Goal: Task Accomplishment & Management: Complete application form

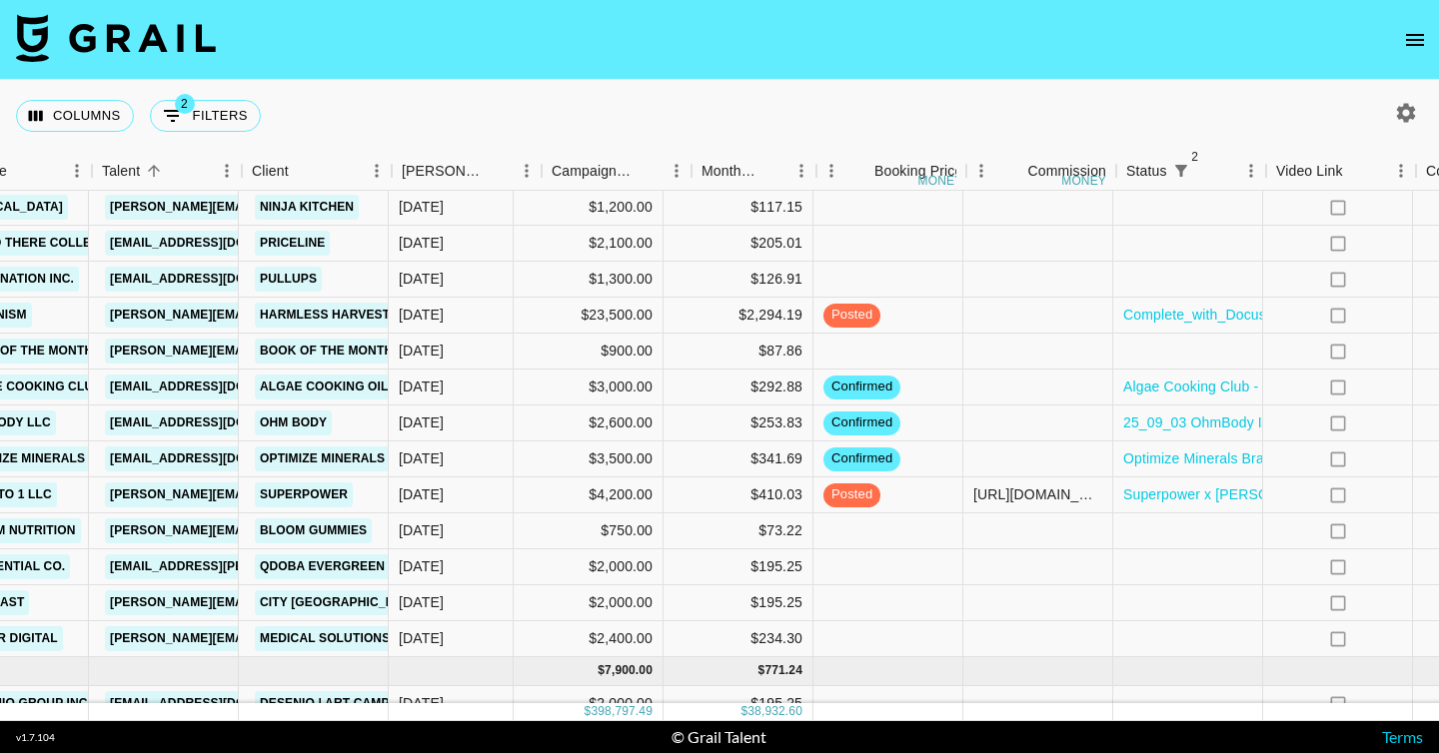
scroll to position [5398, 579]
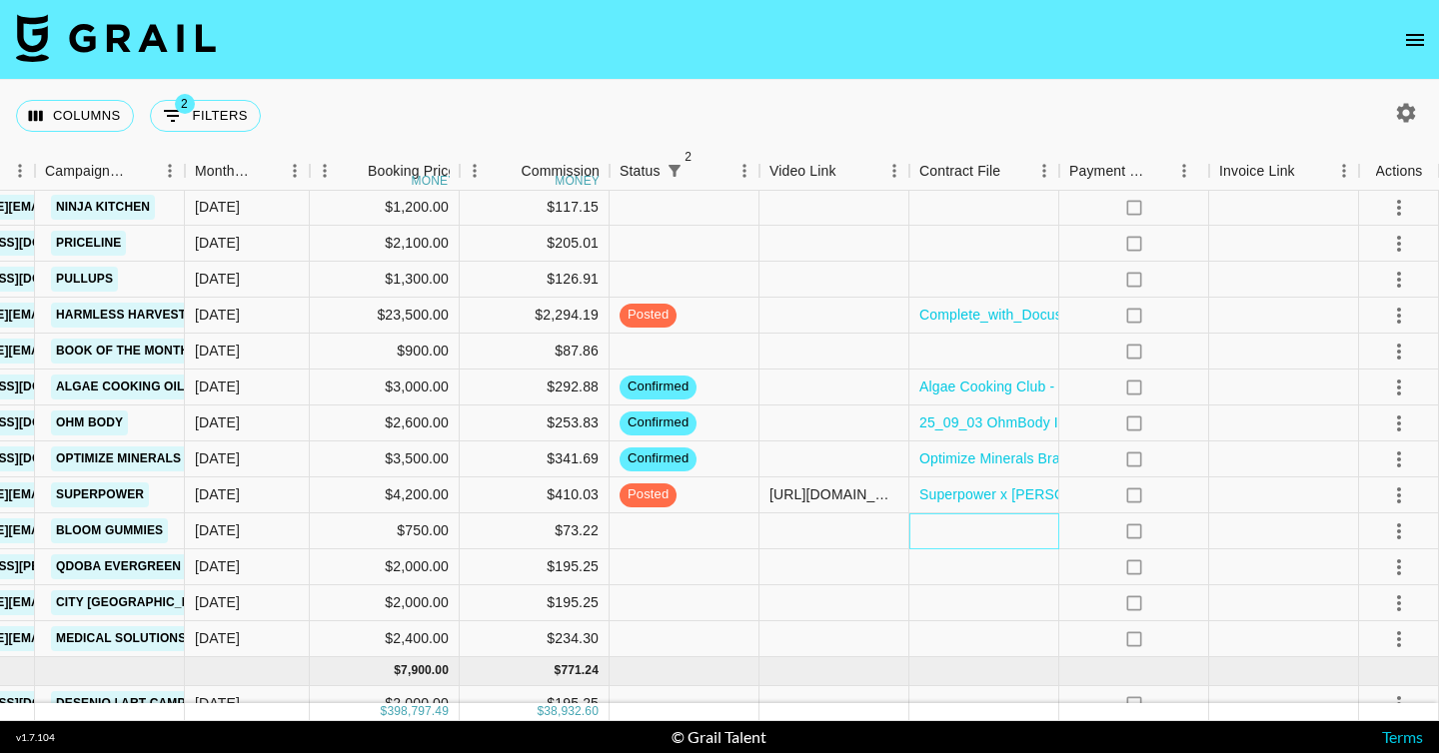
click at [956, 529] on div at bounding box center [984, 532] width 150 height 36
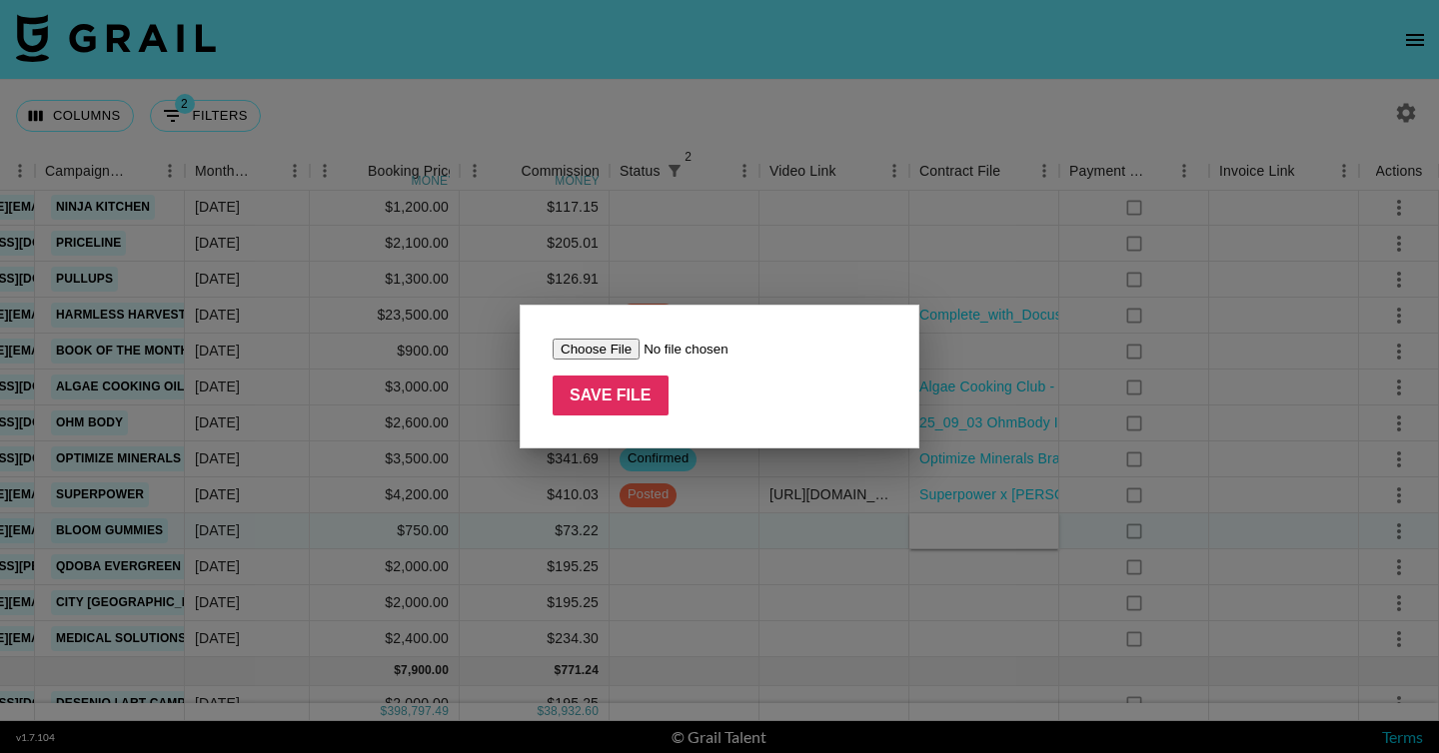
type input "C:\fakepath\Complete_with_Docusign_Meredith_Good_x_Bloom (1).pdf"
click at [629, 405] on input "Save File" at bounding box center [611, 396] width 116 height 40
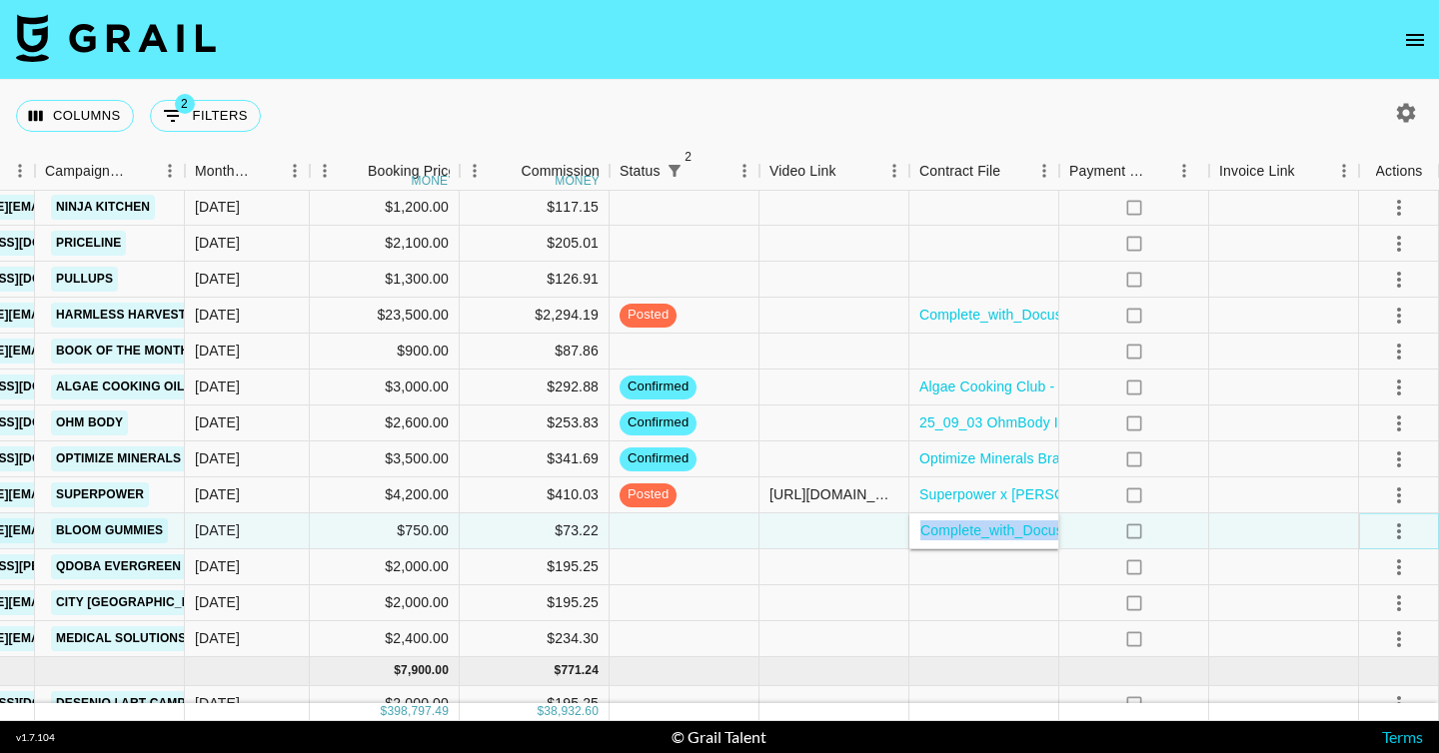
click at [1394, 530] on icon "select merge strategy" at bounding box center [1399, 532] width 24 height 24
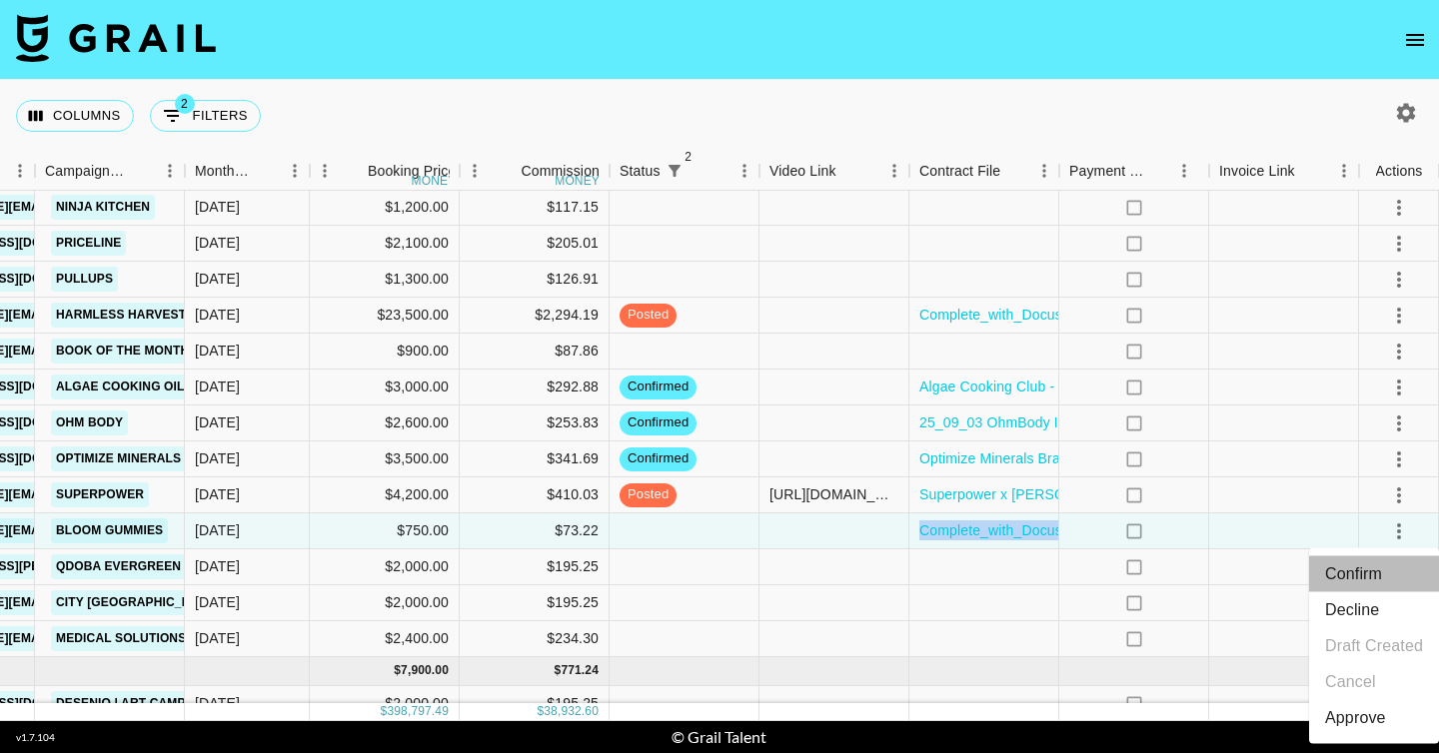
click at [1368, 570] on li "Confirm" at bounding box center [1374, 574] width 130 height 36
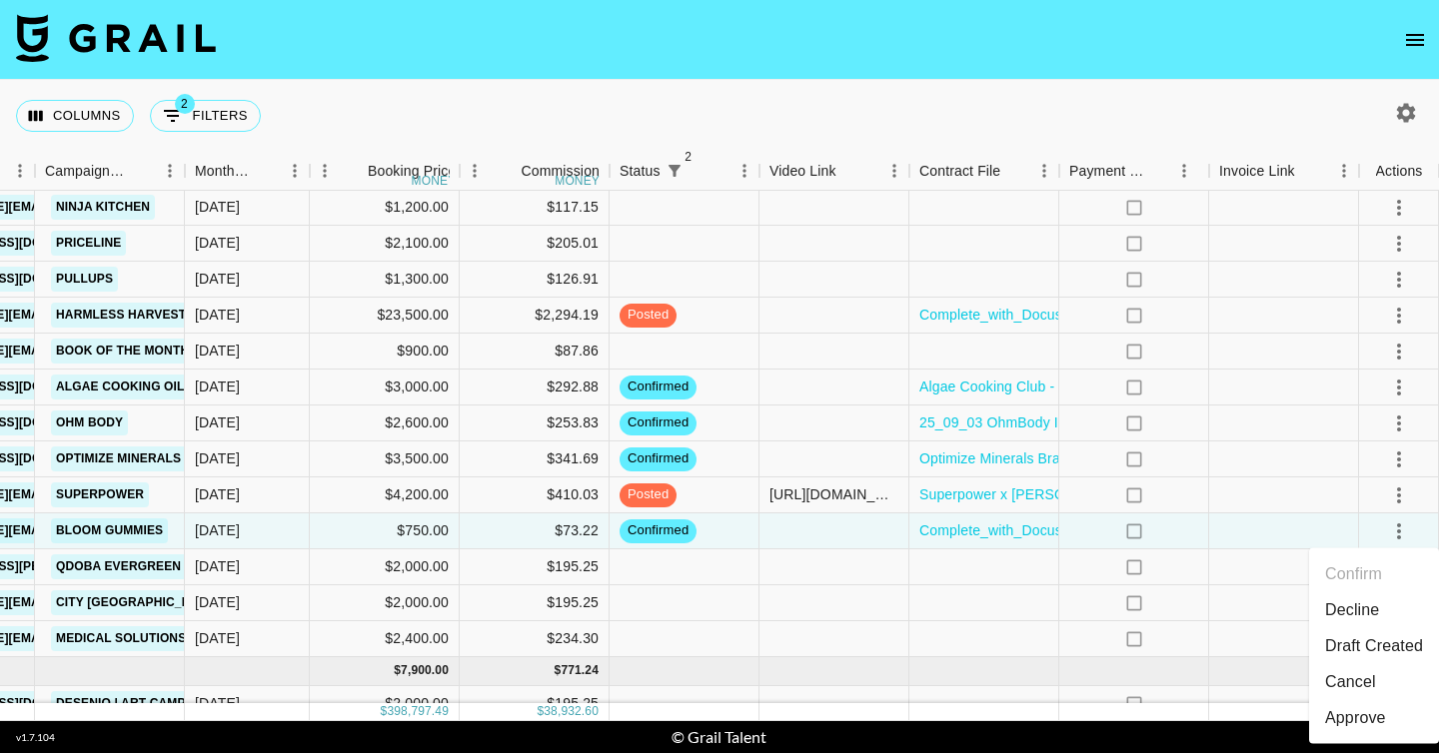
click at [542, 93] on div "Columns 2 Filters + Booking" at bounding box center [719, 116] width 1439 height 72
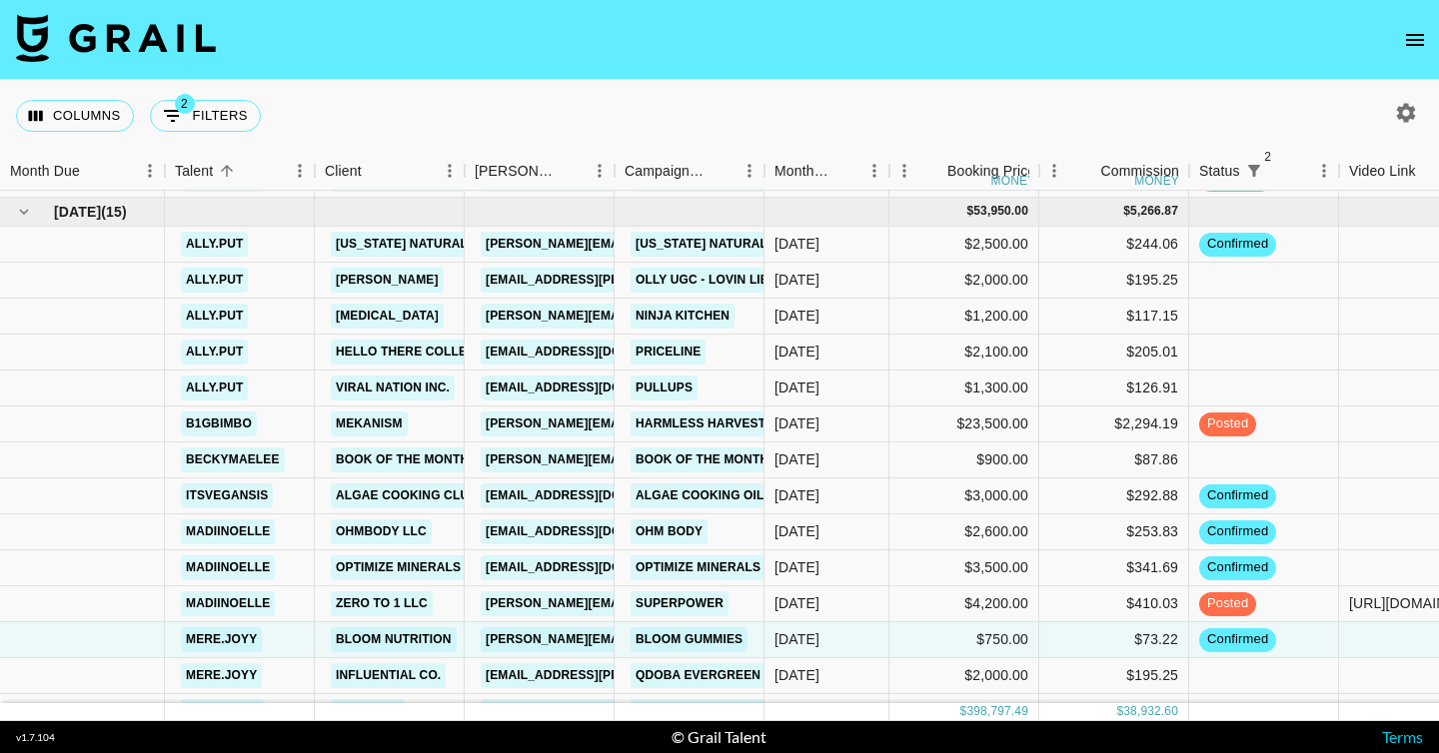
scroll to position [5291, 0]
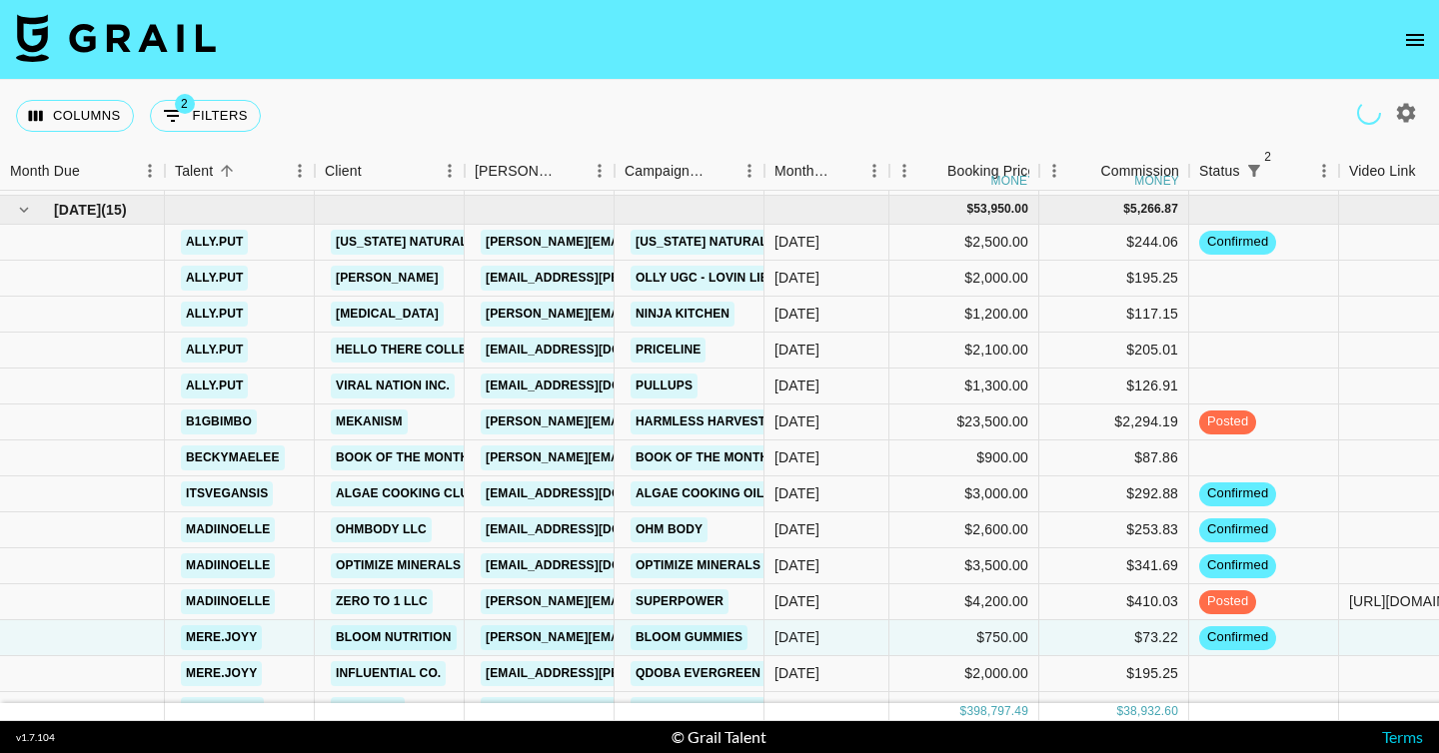
click at [1408, 113] on icon "button" at bounding box center [1406, 113] width 24 height 24
select select "[DATE]"
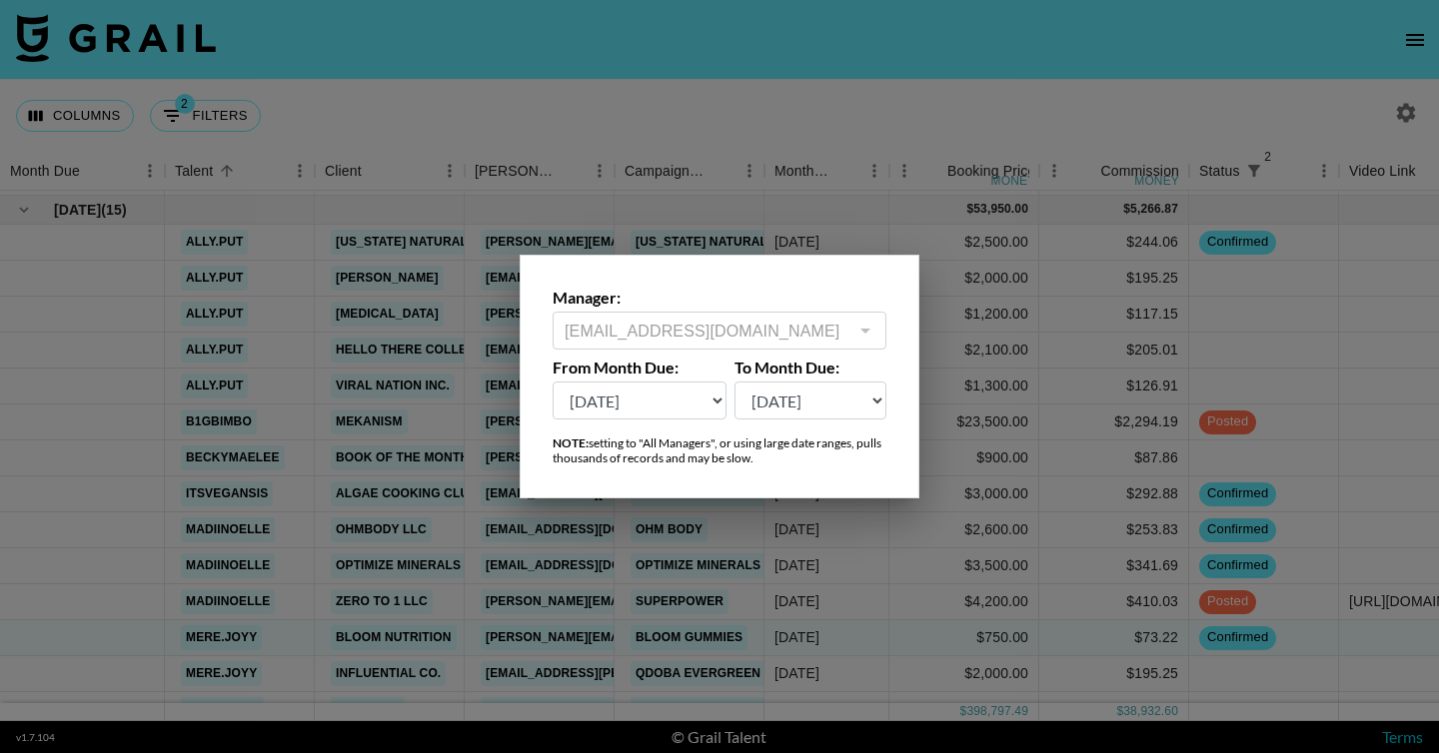
click at [838, 50] on div at bounding box center [719, 376] width 1439 height 753
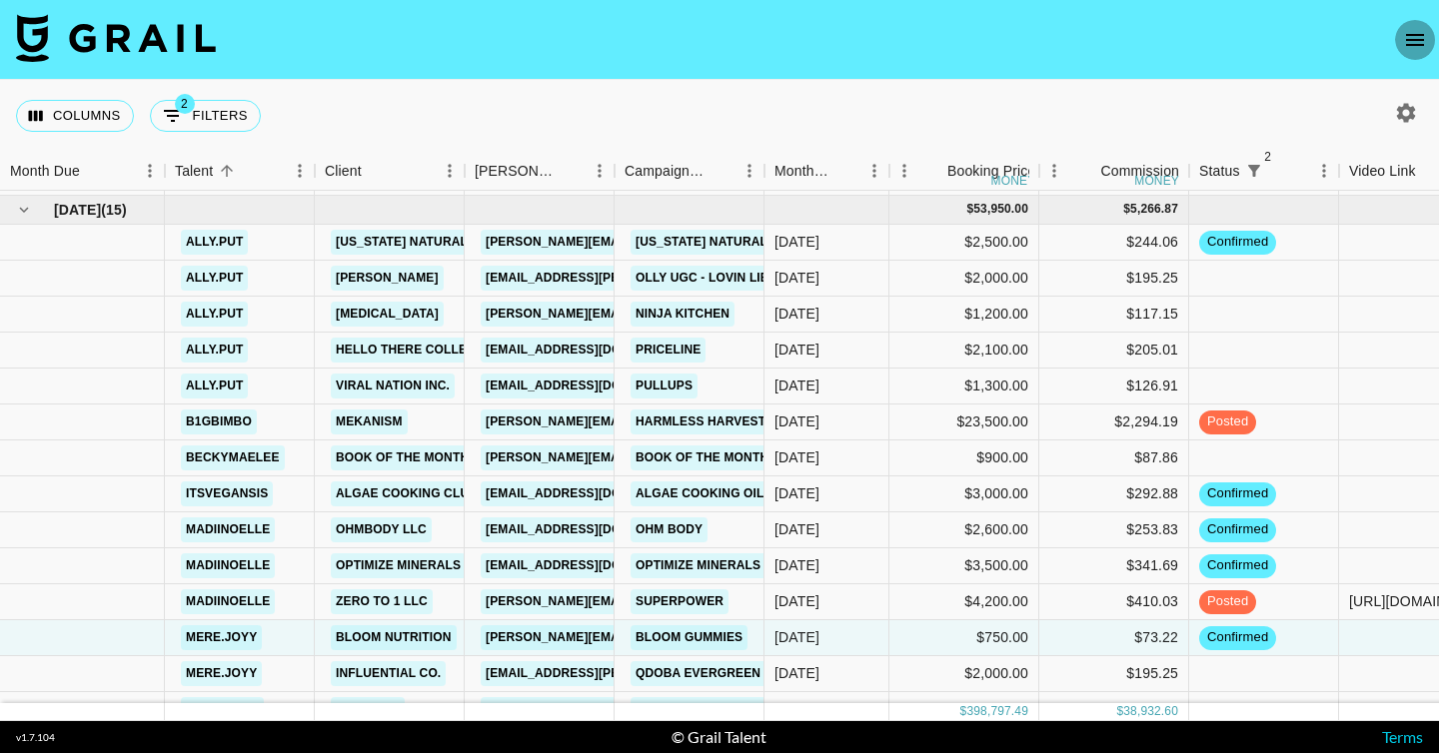
click at [1410, 21] on button "open drawer" at bounding box center [1415, 40] width 40 height 40
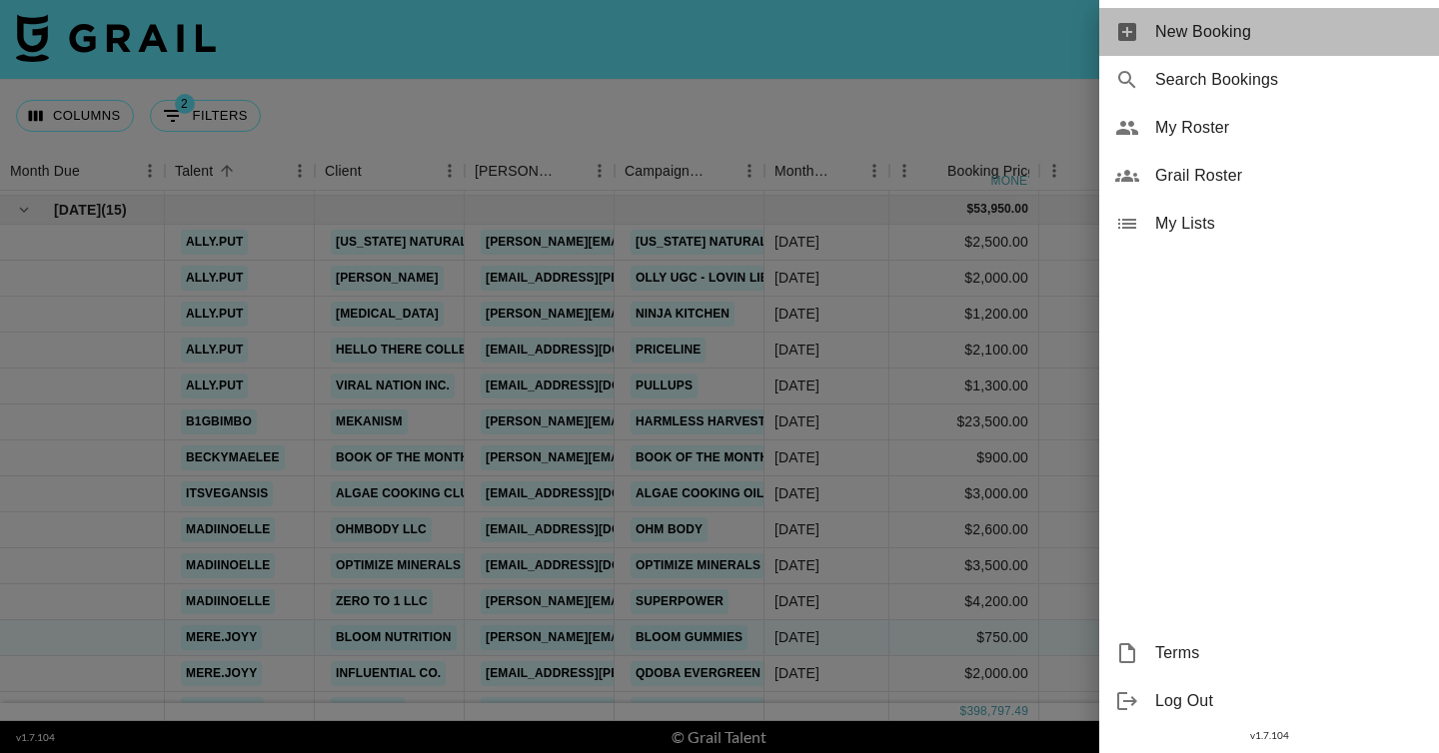
click at [1237, 23] on span "New Booking" at bounding box center [1289, 32] width 268 height 24
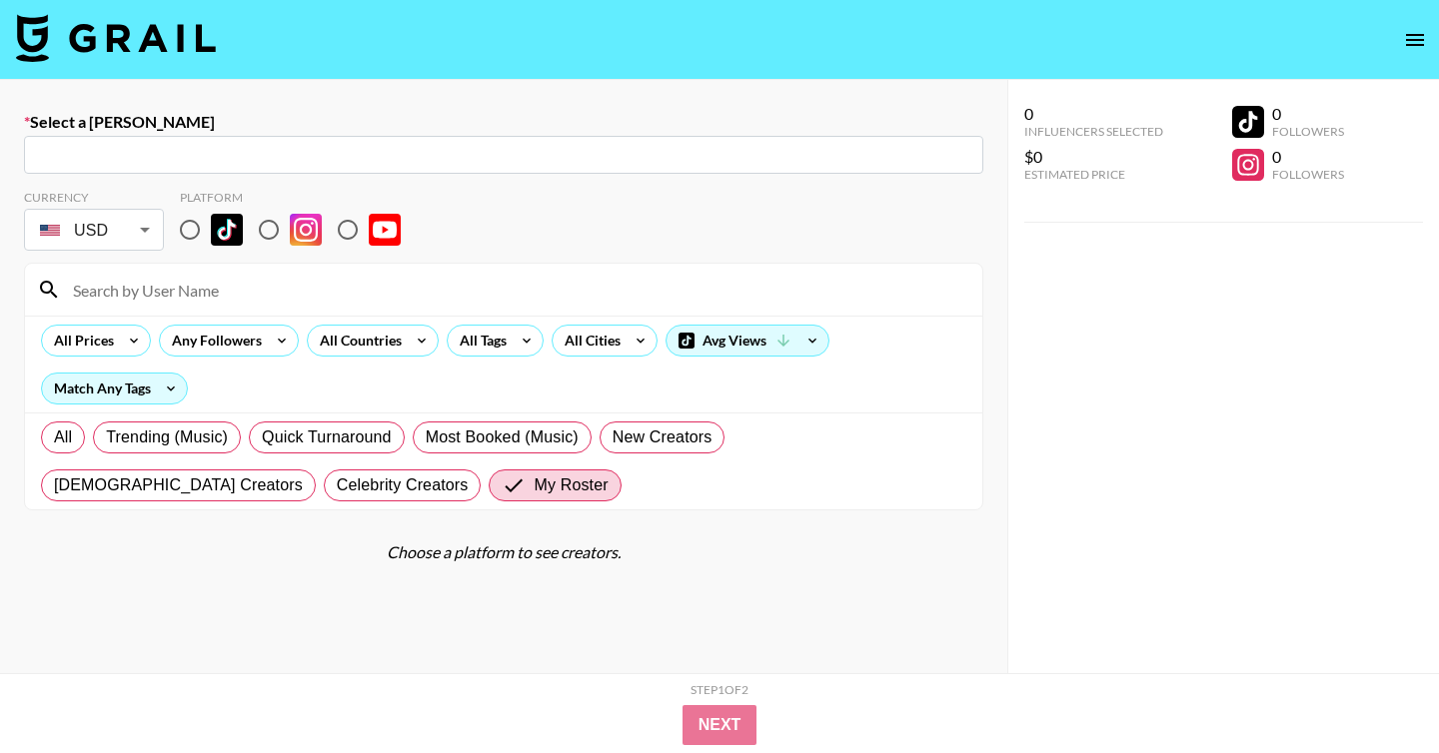
click at [574, 150] on input "text" at bounding box center [503, 155] width 935 height 23
paste input "[PERSON_NAME][EMAIL_ADDRESS][DOMAIN_NAME]"
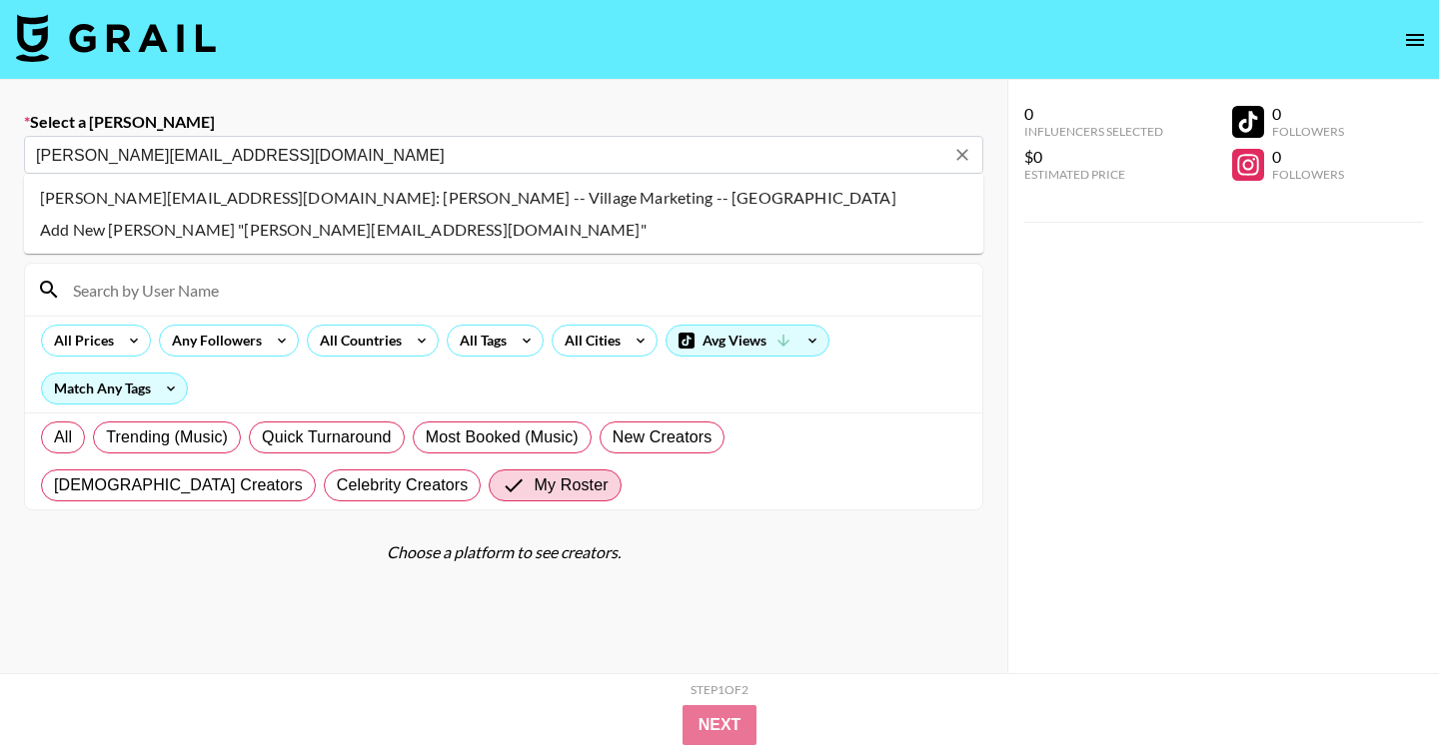
type input "[PERSON_NAME][EMAIL_ADDRESS][DOMAIN_NAME]"
click at [460, 206] on li "windom@villagemarketing.com: Windom Paul -- Village Marketing -- xiO2BpQacVgbLQ…" at bounding box center [503, 198] width 959 height 32
select select "Song"
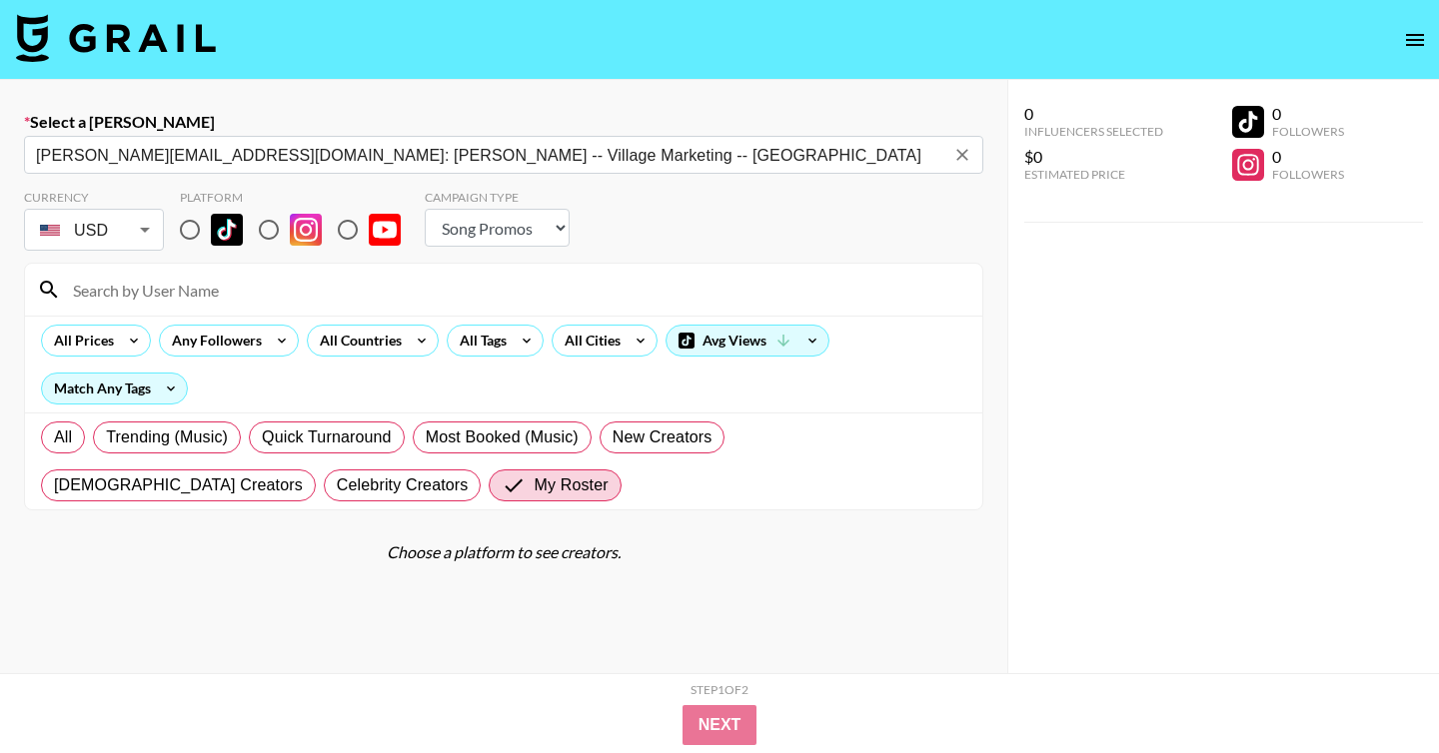
type input "windom@villagemarketing.com: Windom Paul -- Village Marketing -- xiO2BpQacVgbLQ…"
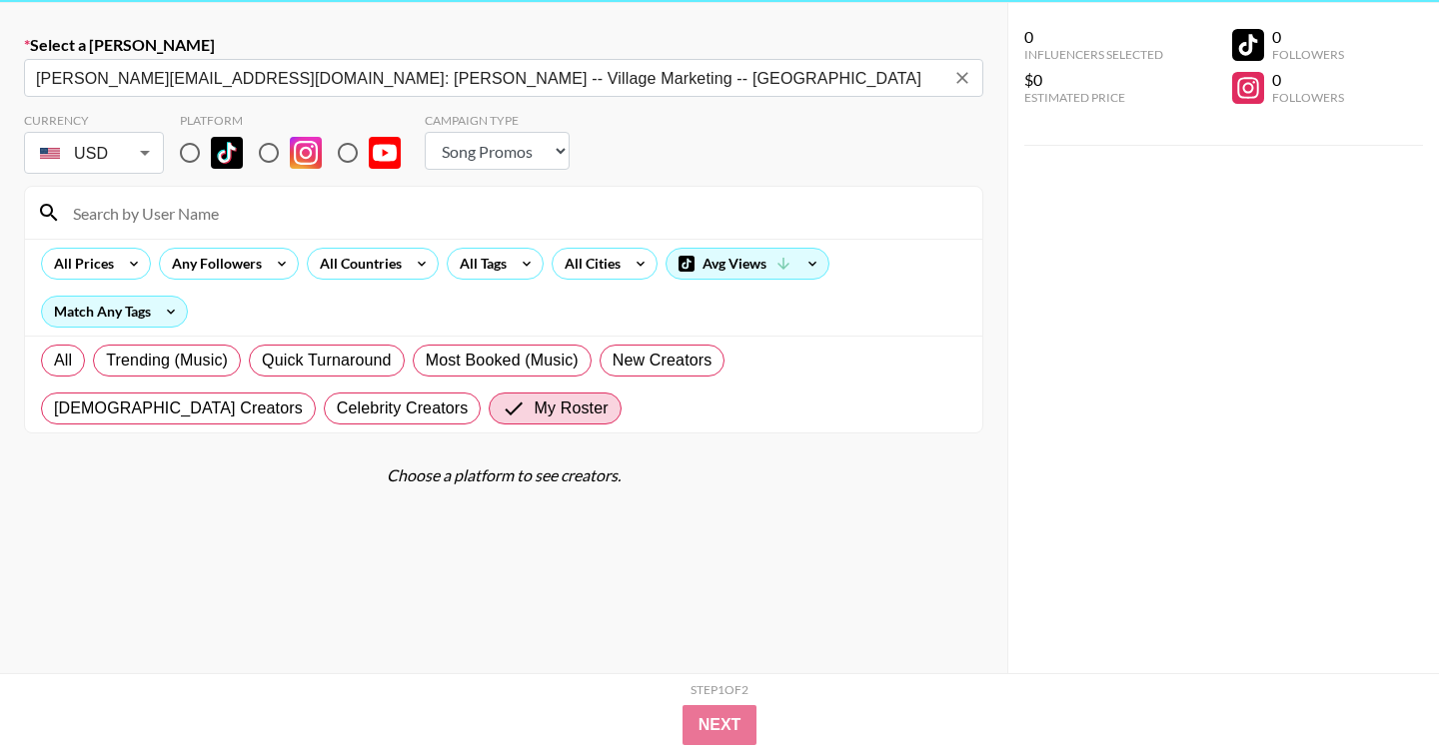
scroll to position [79, 0]
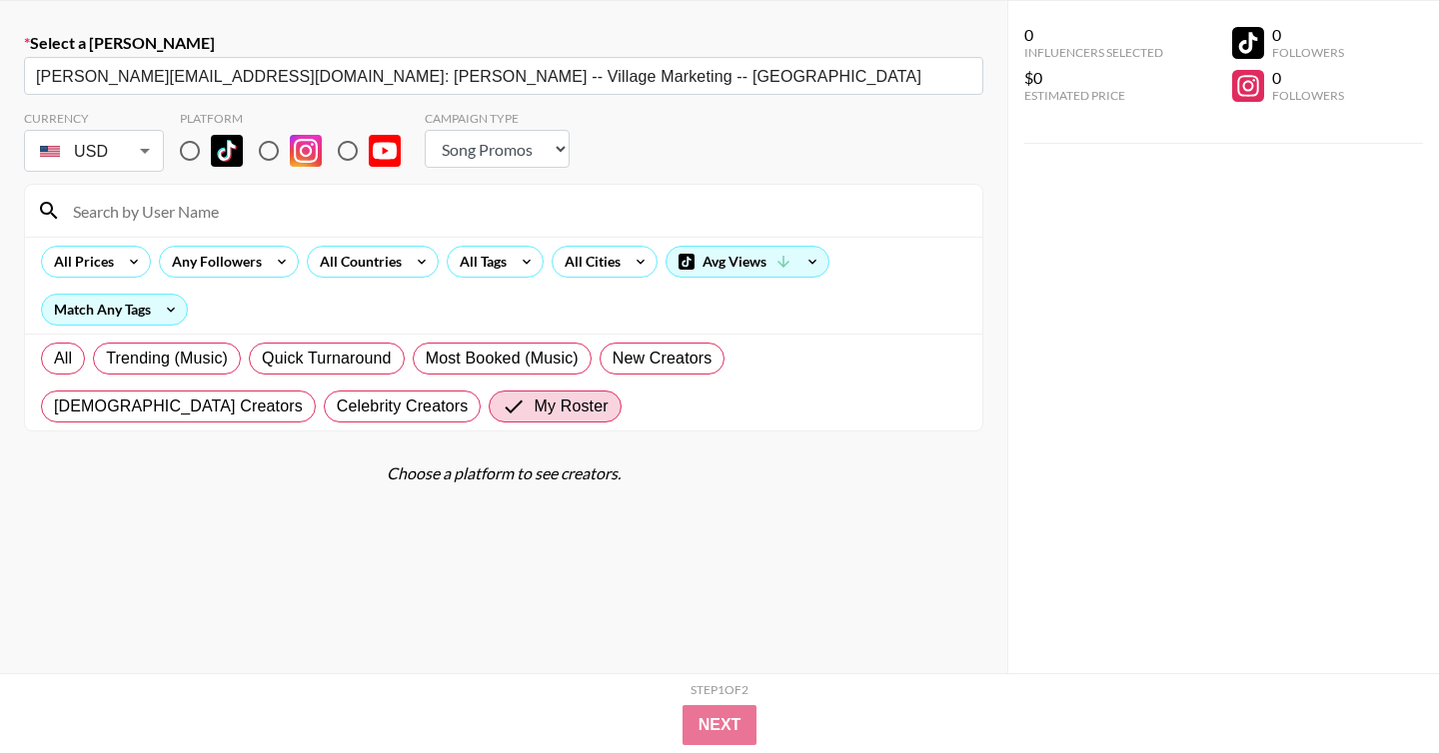
click at [295, 208] on input at bounding box center [515, 211] width 909 height 32
click at [260, 158] on input "radio" at bounding box center [269, 151] width 42 height 42
radio input "true"
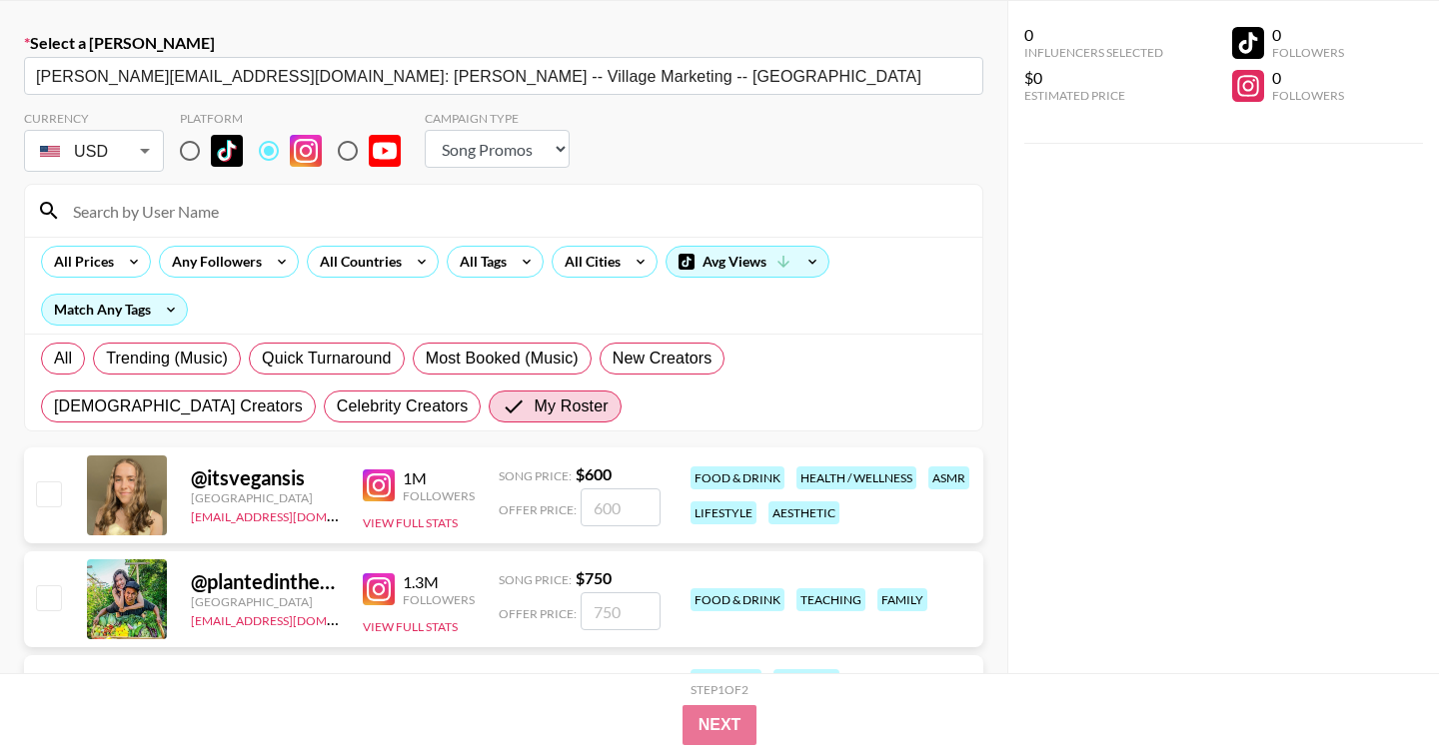
click at [249, 218] on input at bounding box center [515, 211] width 909 height 32
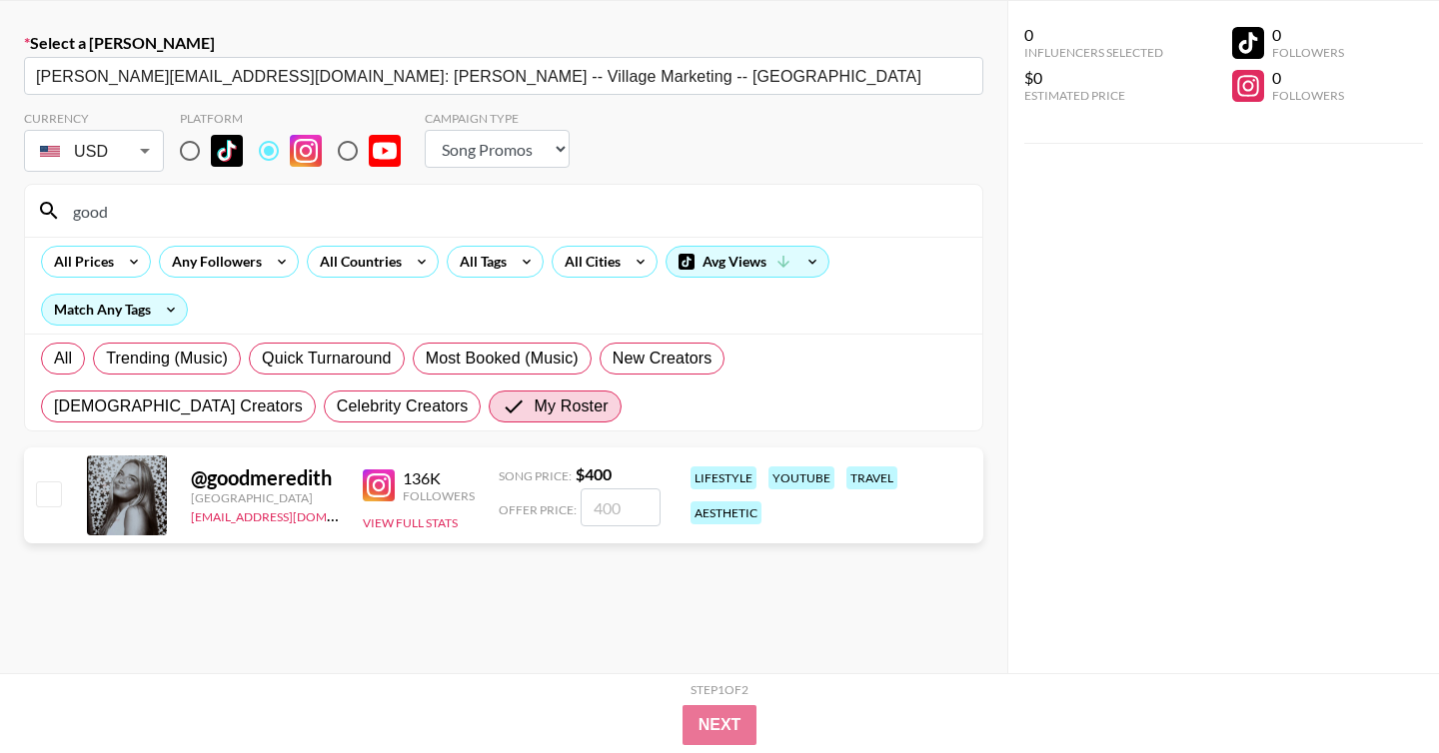
type input "good"
click at [45, 500] on input "checkbox" at bounding box center [48, 494] width 24 height 24
checkbox input "true"
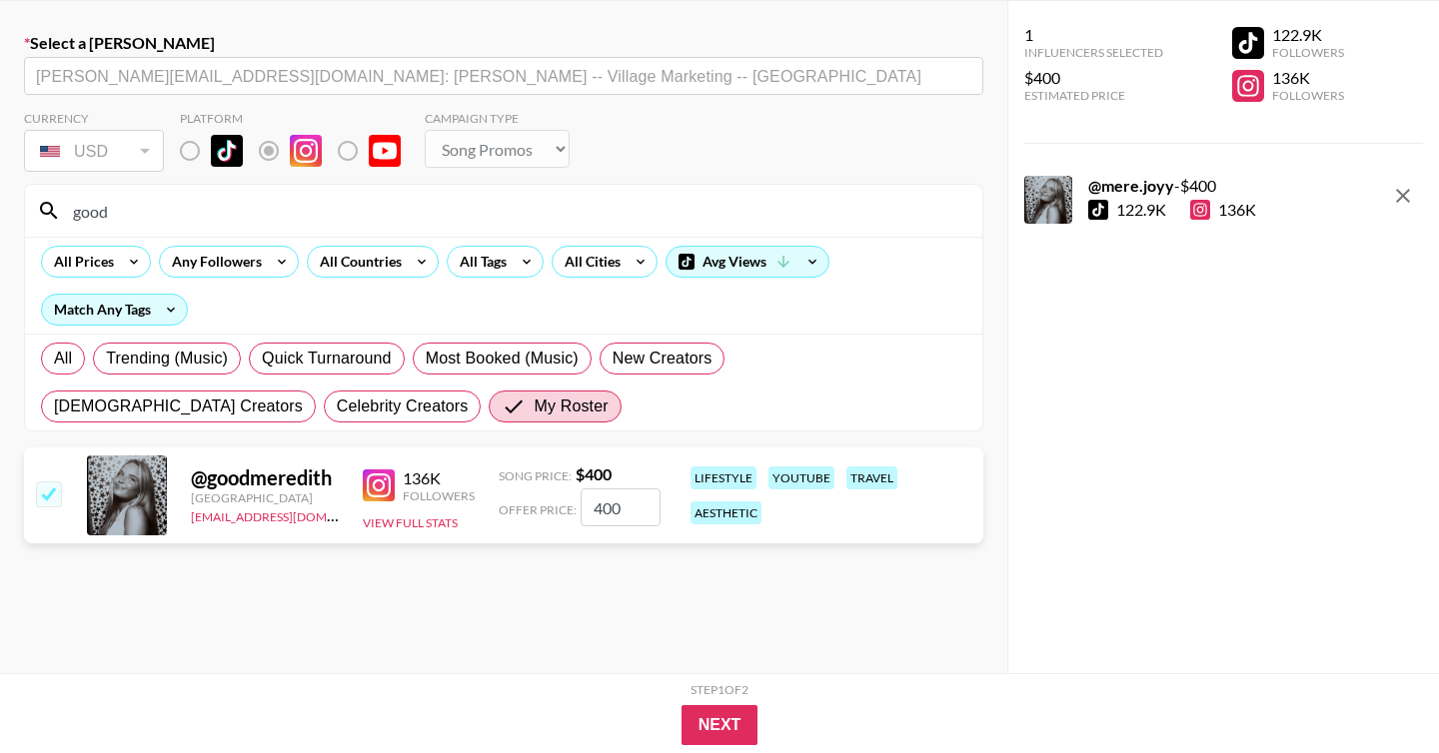
drag, startPoint x: 650, startPoint y: 507, endPoint x: 572, endPoint y: 507, distance: 77.9
click at [572, 507] on div "Offer Price: 400" at bounding box center [580, 508] width 162 height 38
type input "2000"
click at [707, 716] on button "Next" at bounding box center [719, 725] width 77 height 40
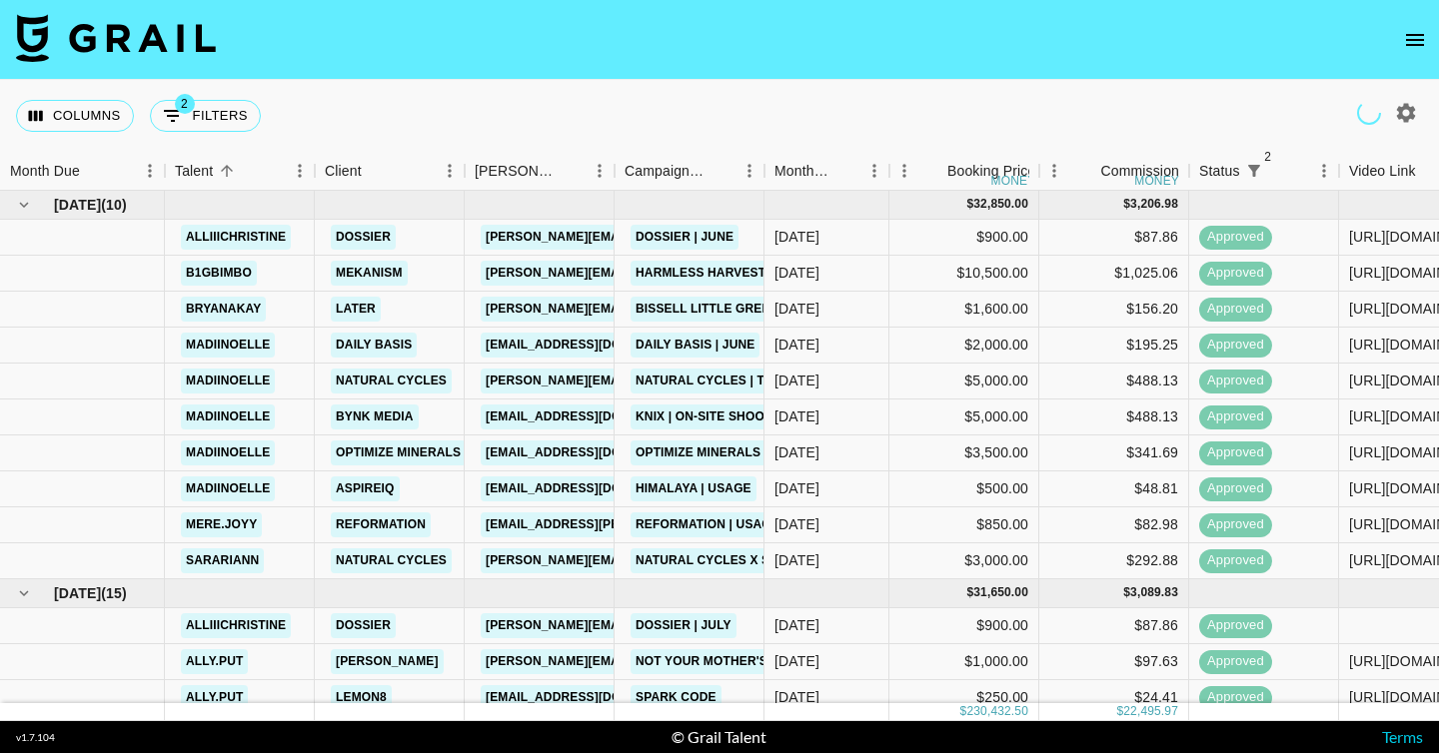
click at [1416, 22] on button "open drawer" at bounding box center [1415, 40] width 40 height 40
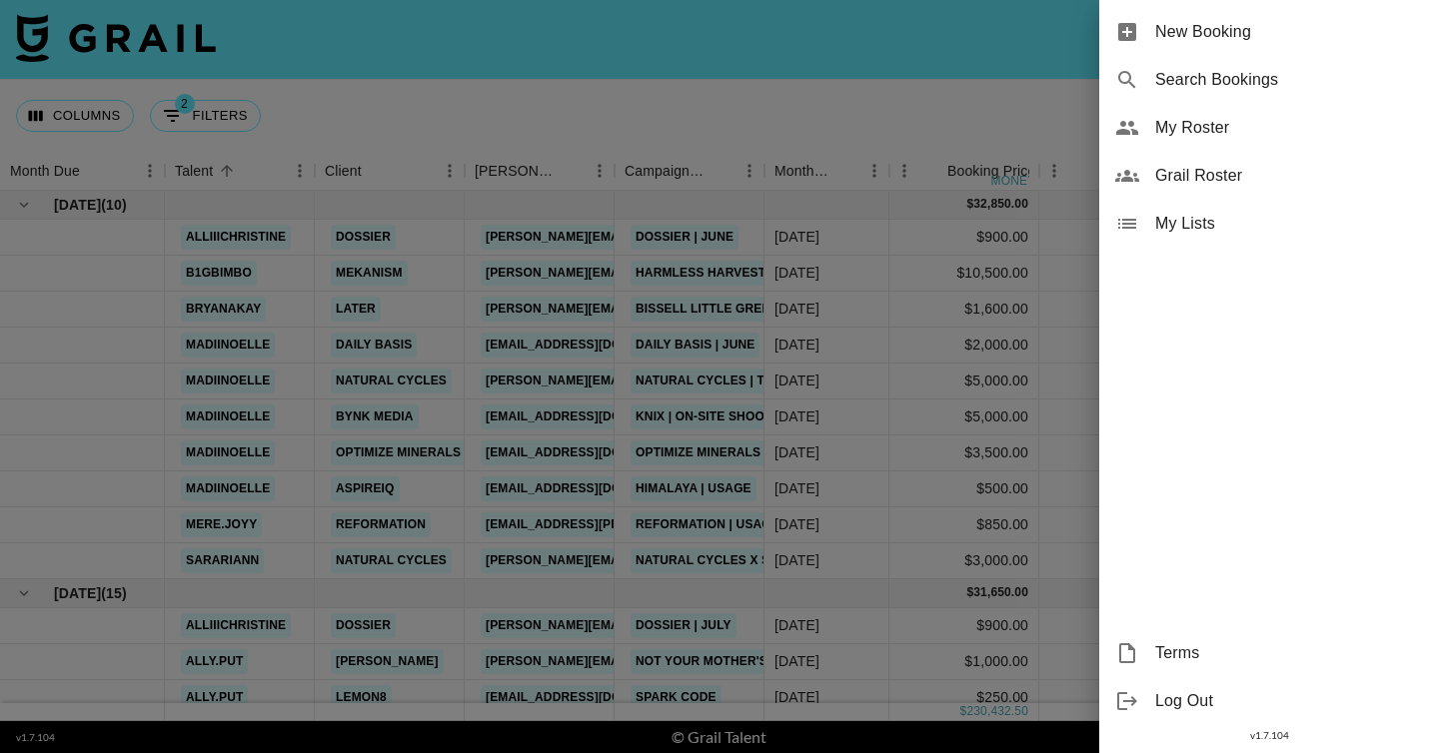
click at [1300, 47] on div "New Booking" at bounding box center [1269, 32] width 340 height 48
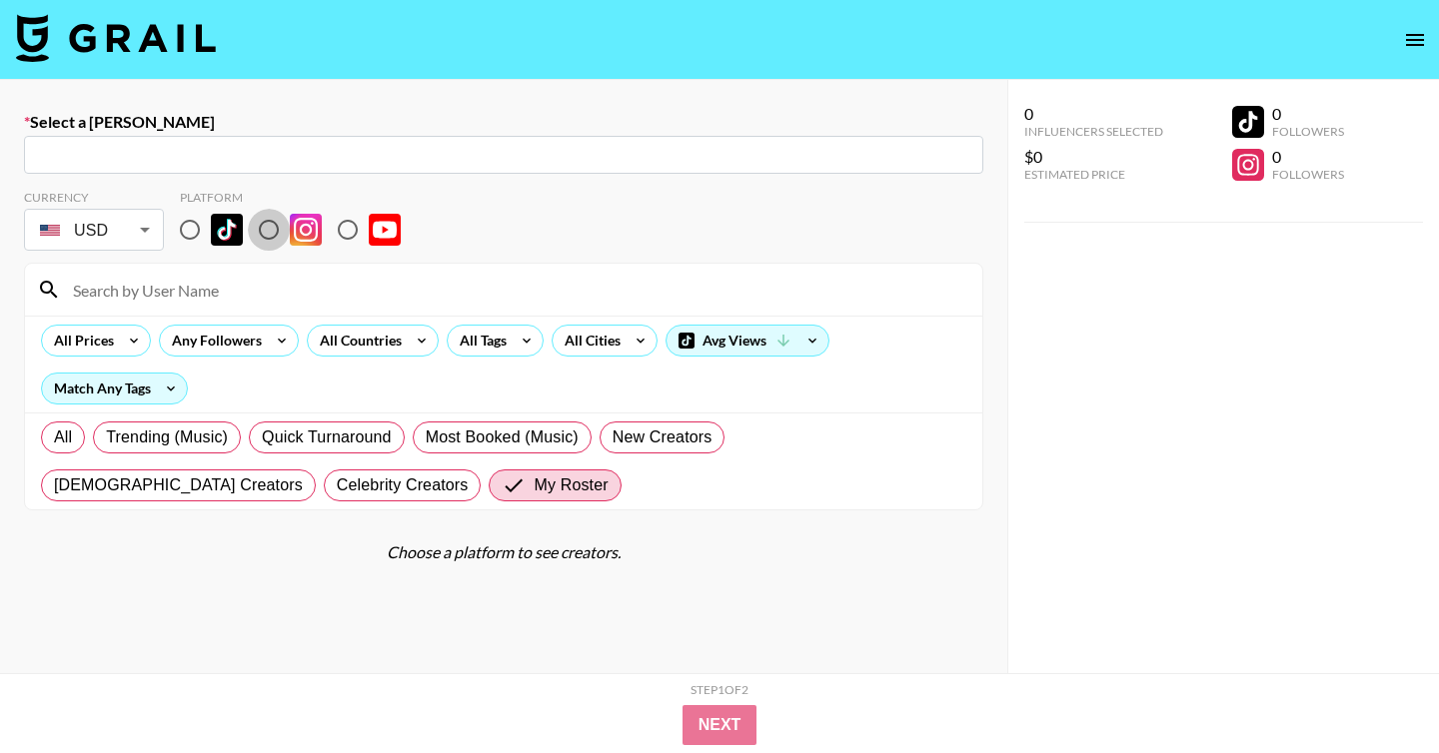
click at [275, 234] on input "radio" at bounding box center [269, 230] width 42 height 42
radio input "true"
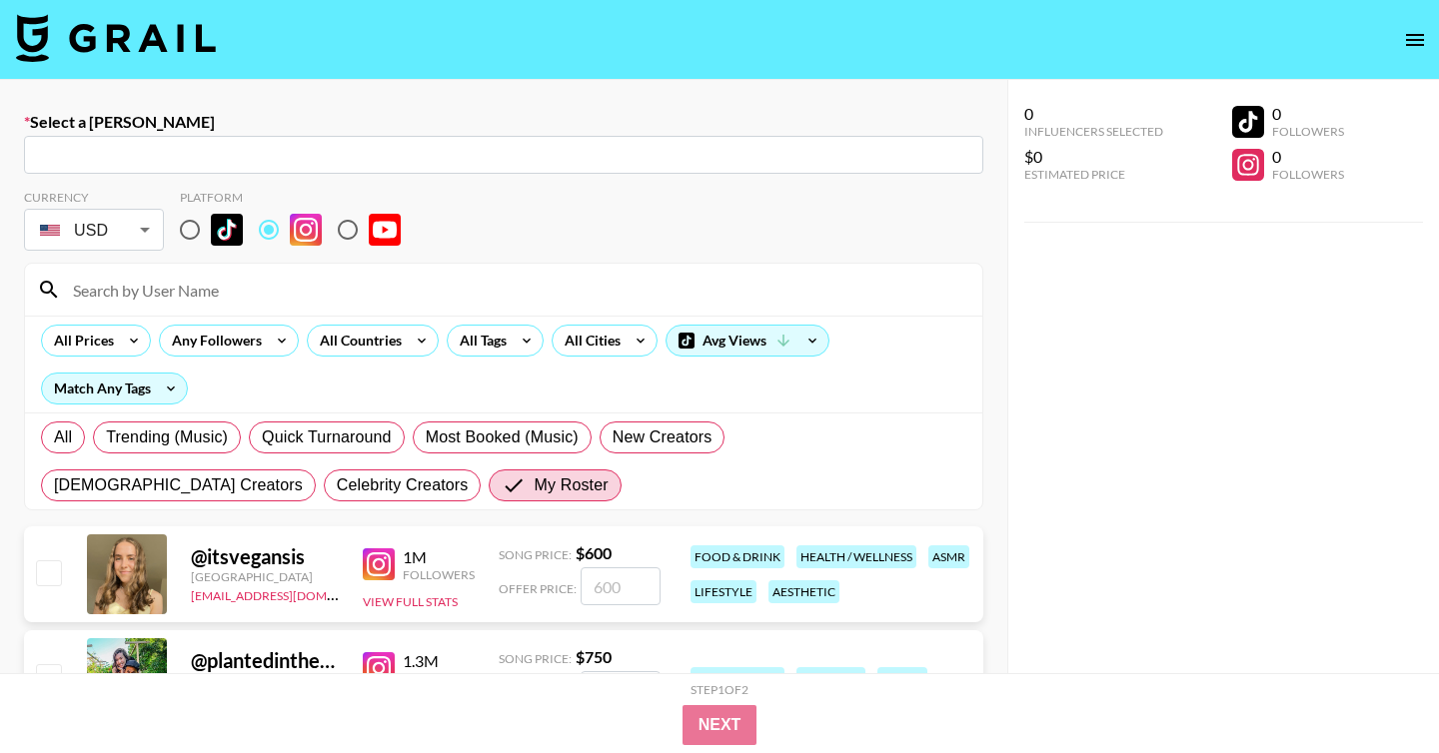
click at [410, 147] on input "text" at bounding box center [503, 155] width 935 height 23
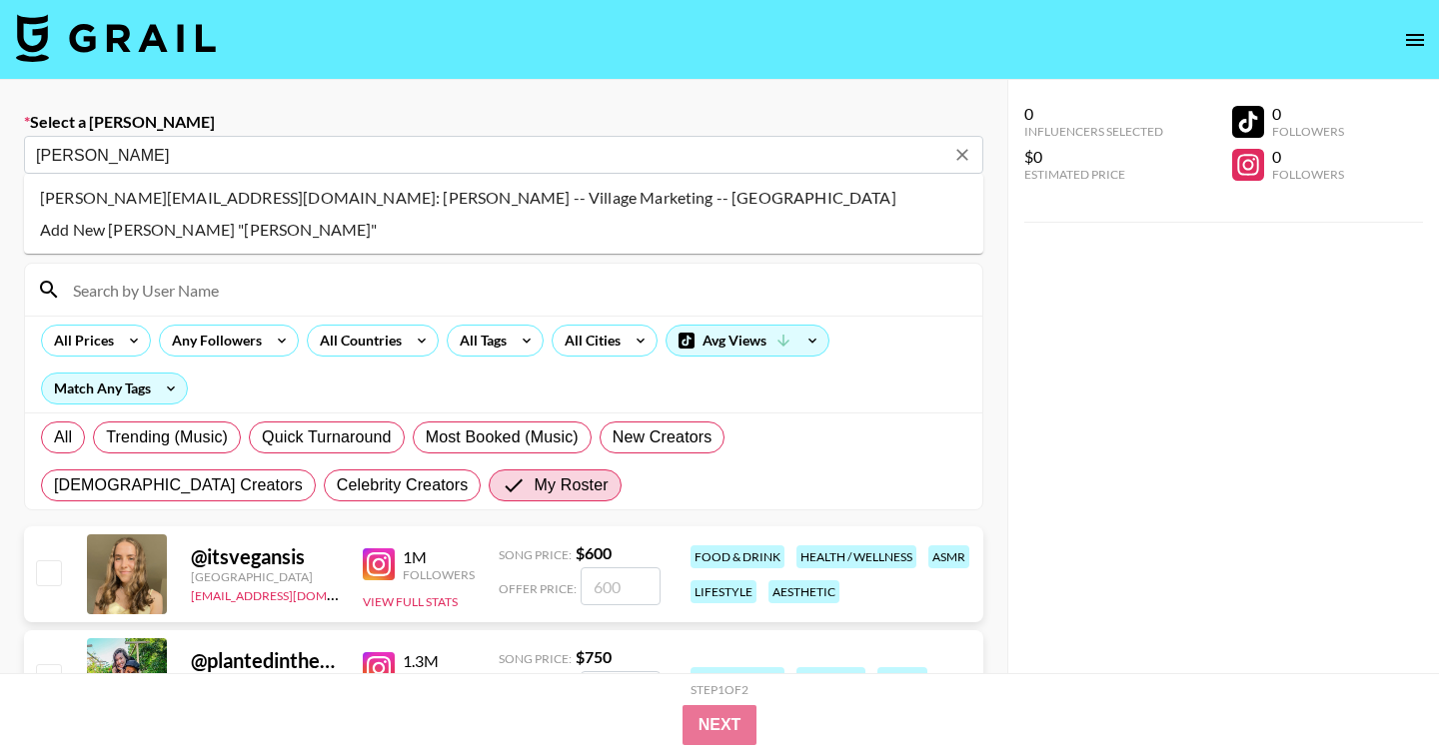
click at [493, 201] on li "windom@villagemarketing.com: Windom Paul -- Village Marketing -- xiO2BpQacVgbLQ…" at bounding box center [503, 198] width 959 height 32
type input "windom@villagemarketing.com: Windom Paul -- Village Marketing -- xiO2BpQacVgbLQ…"
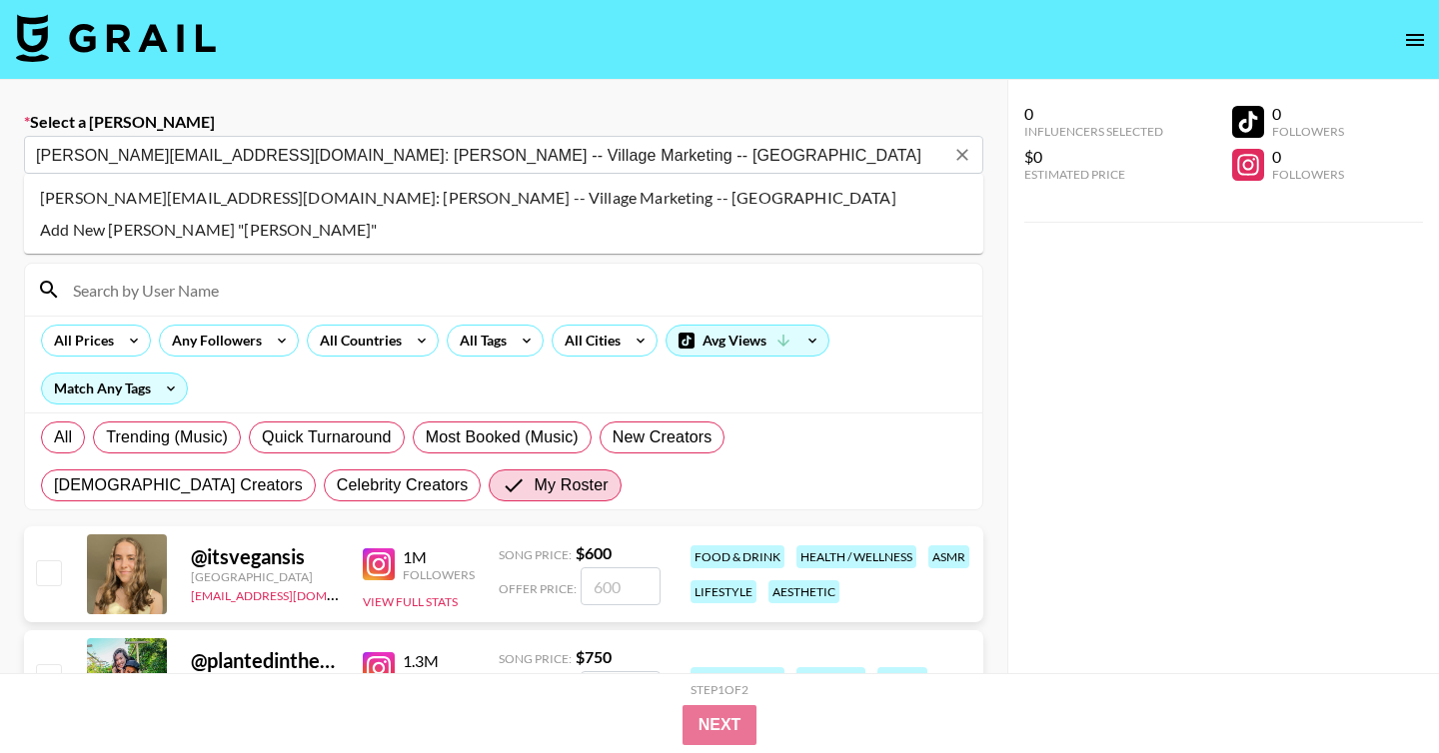
select select "Song"
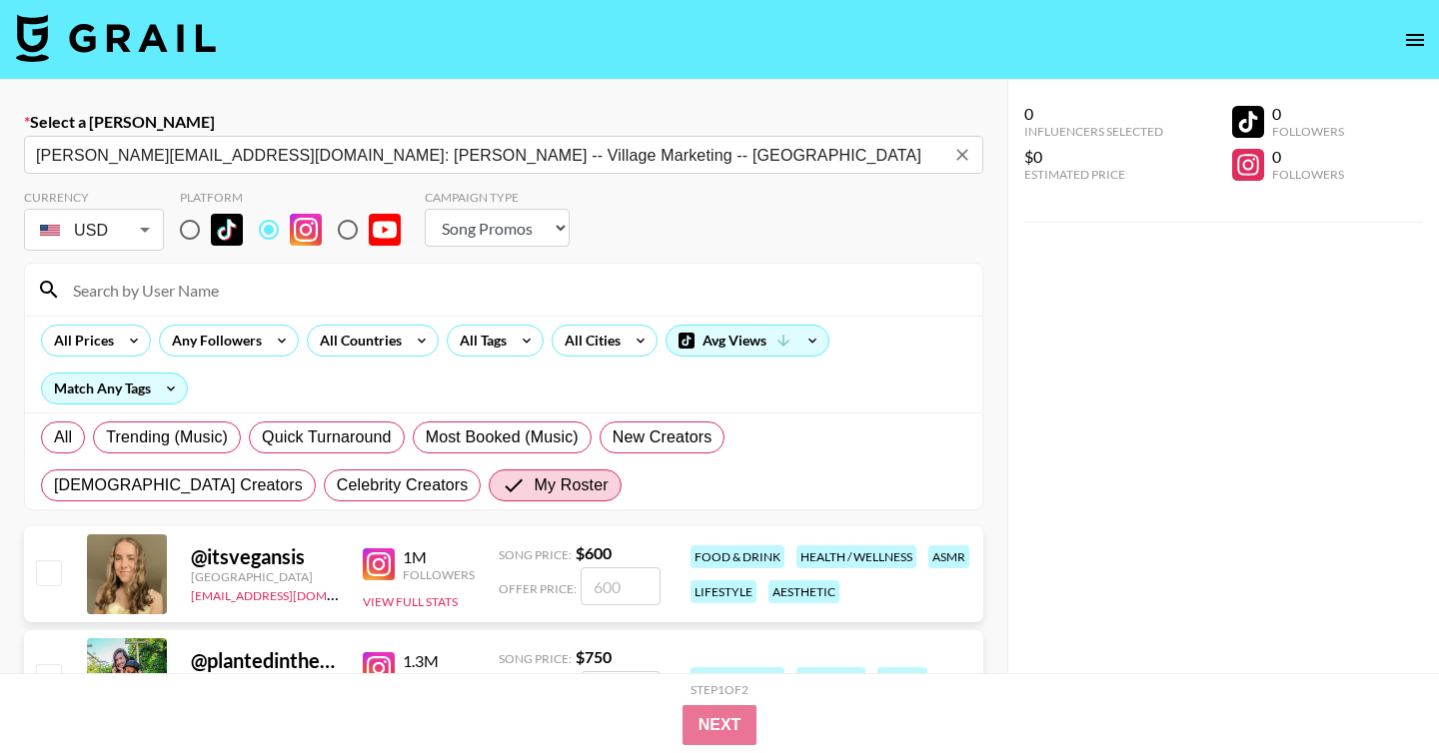
type input "windom@villagemarketing.com: Windom Paul -- Village Marketing -- xiO2BpQacVgbLQ…"
click at [284, 285] on input at bounding box center [515, 290] width 909 height 32
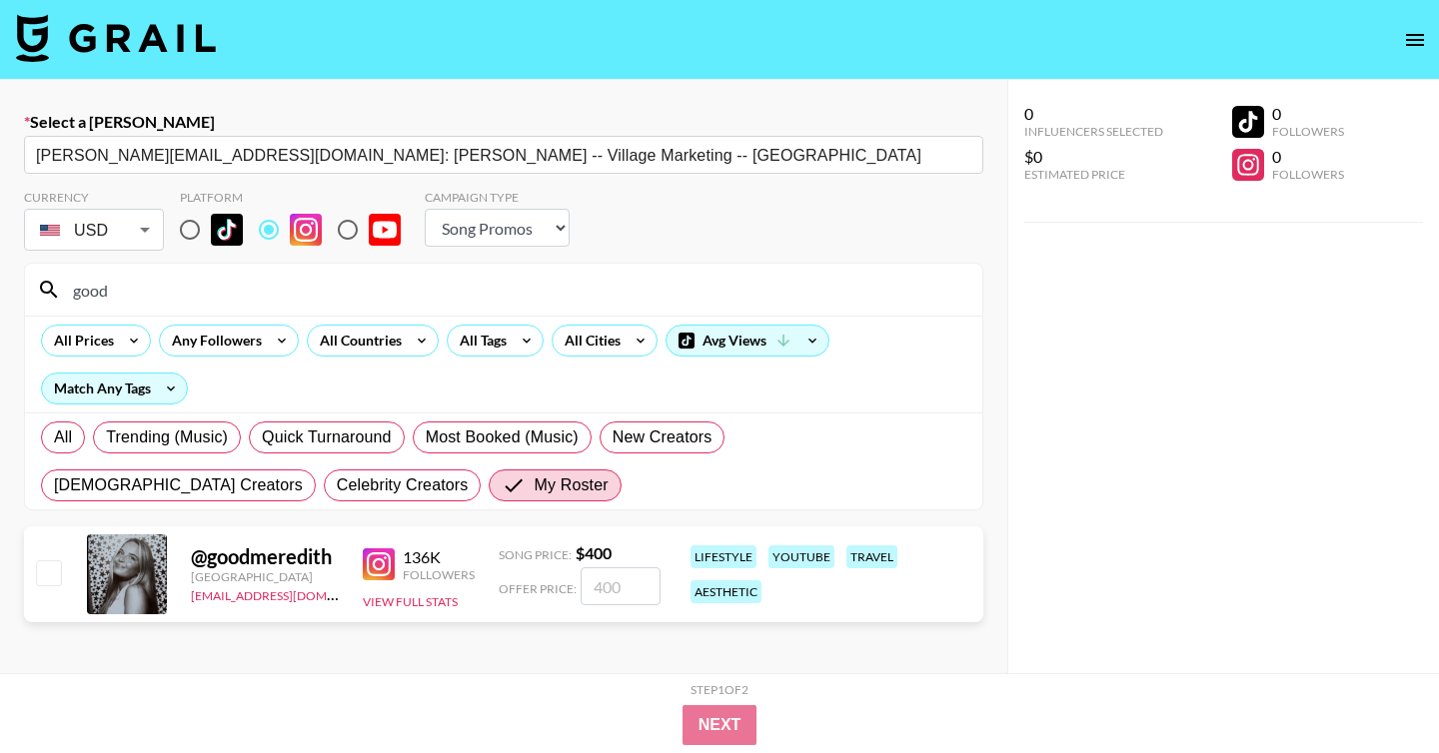
type input "good"
click at [46, 562] on input "checkbox" at bounding box center [48, 572] width 24 height 24
checkbox input "true"
type input "400"
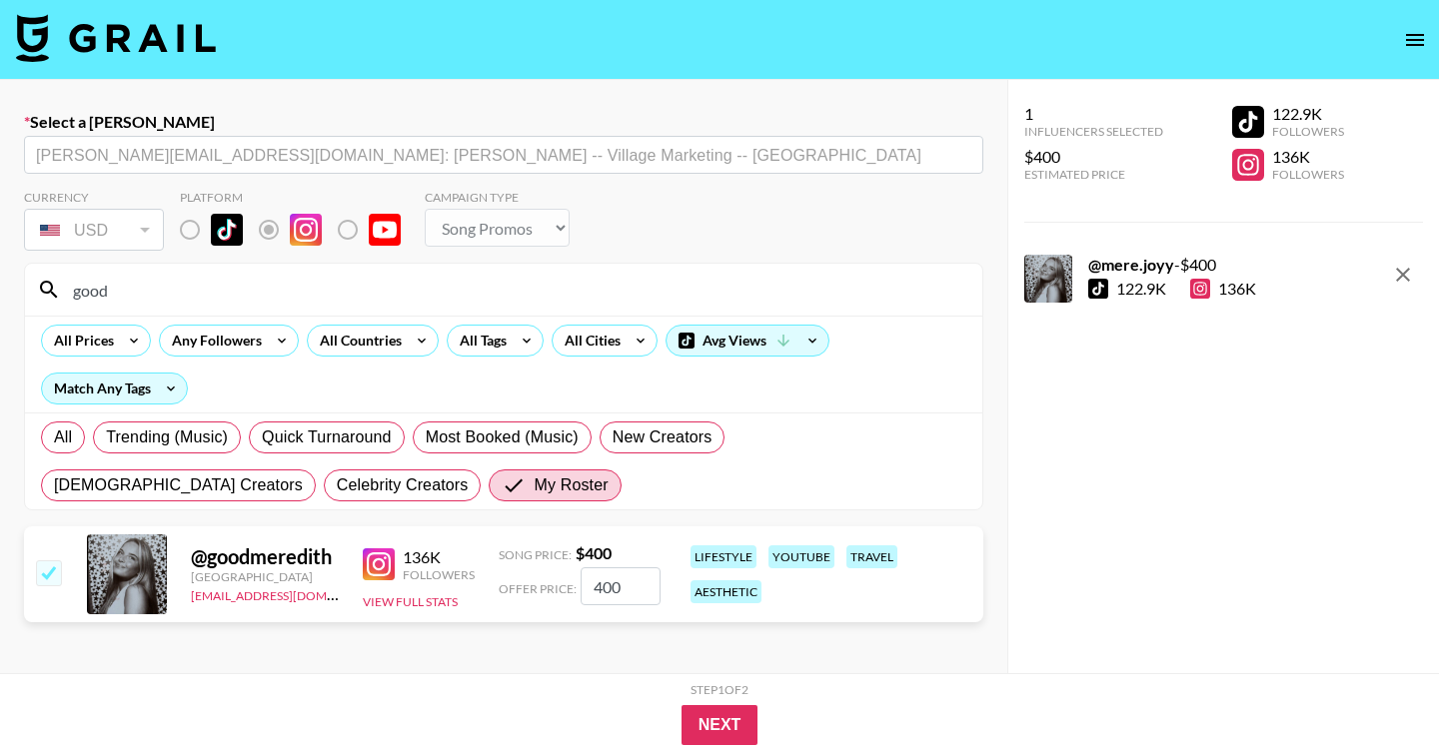
click at [56, 588] on div at bounding box center [47, 574] width 31 height 34
click at [52, 573] on input "checkbox" at bounding box center [48, 572] width 24 height 24
checkbox input "false"
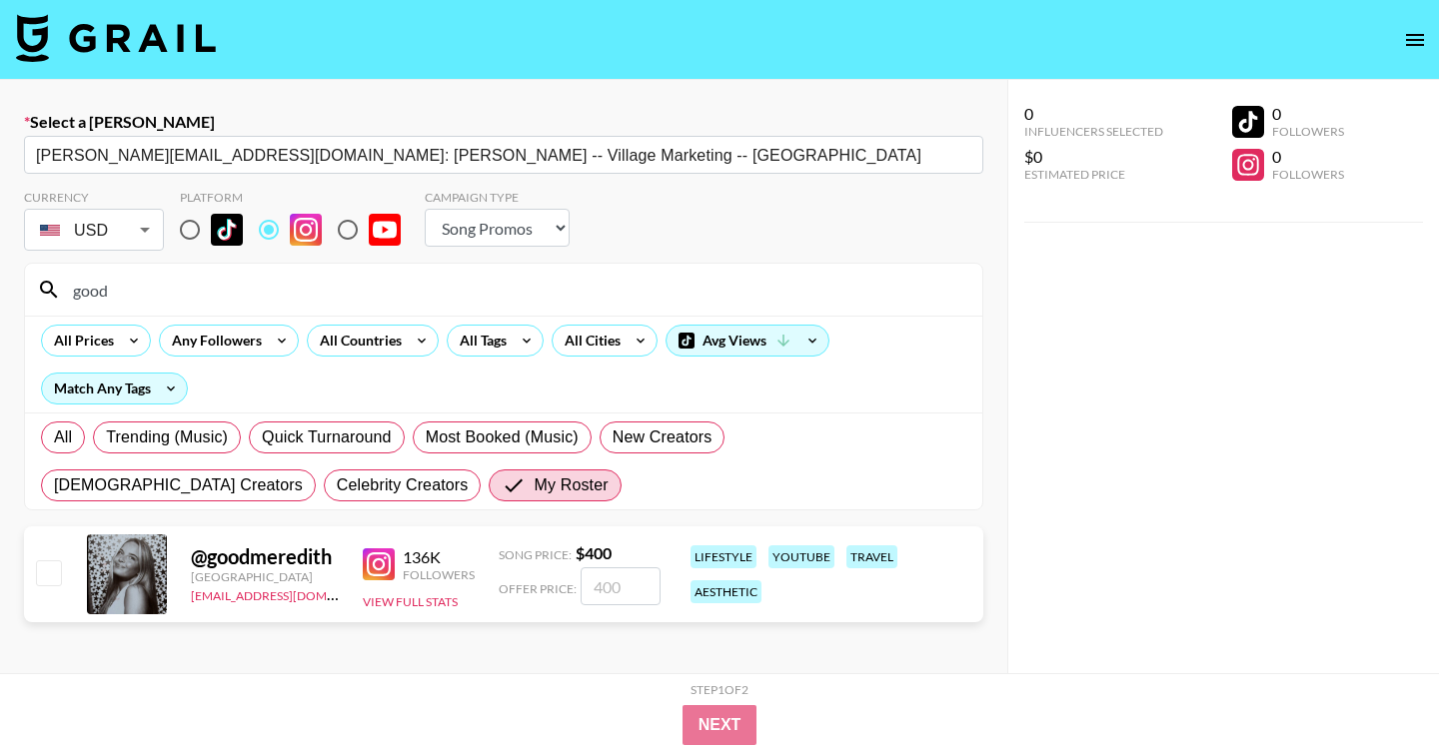
click at [549, 230] on select "Choose Type... Song Promos Brand Promos" at bounding box center [497, 228] width 145 height 38
select select "Brand"
click at [425, 209] on select "Choose Type... Song Promos Brand Promos" at bounding box center [497, 228] width 145 height 38
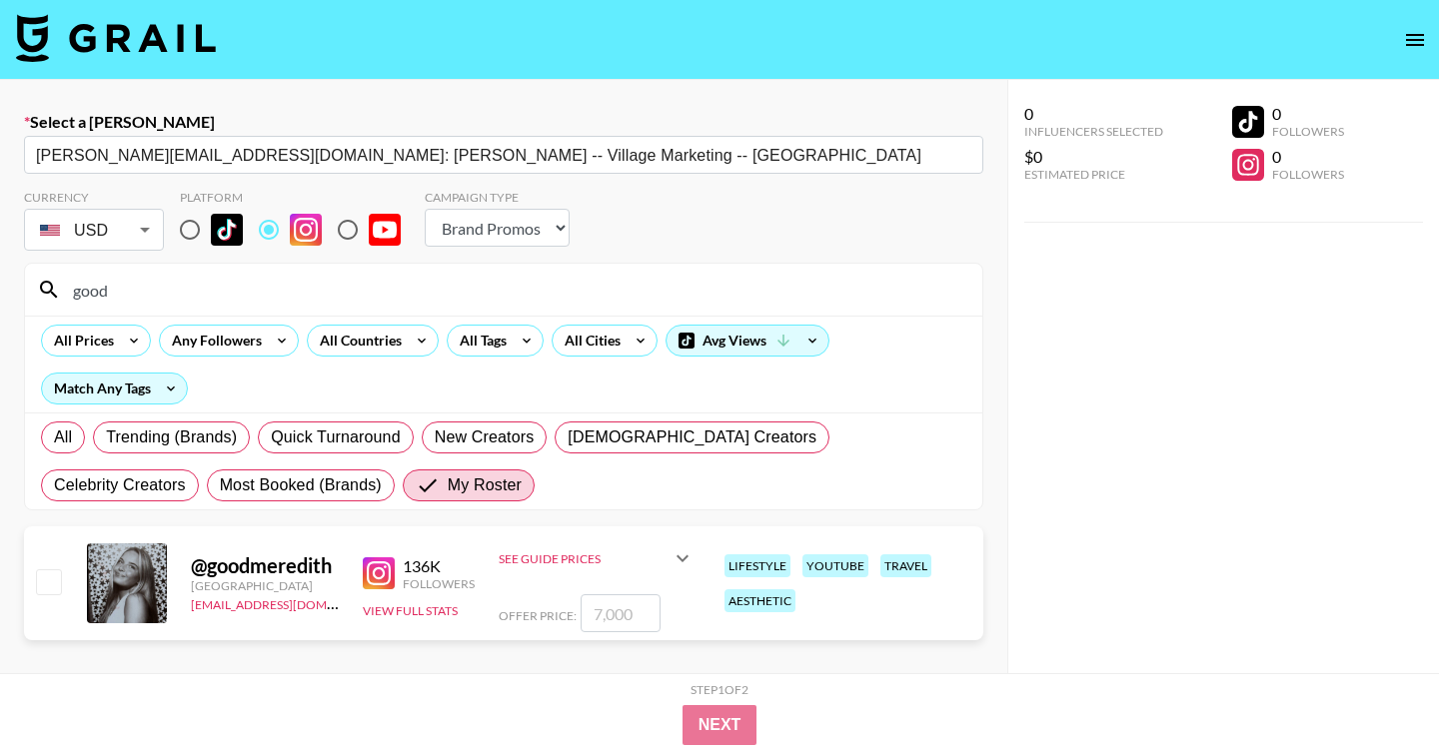
click at [49, 581] on input "checkbox" at bounding box center [48, 581] width 24 height 24
checkbox input "true"
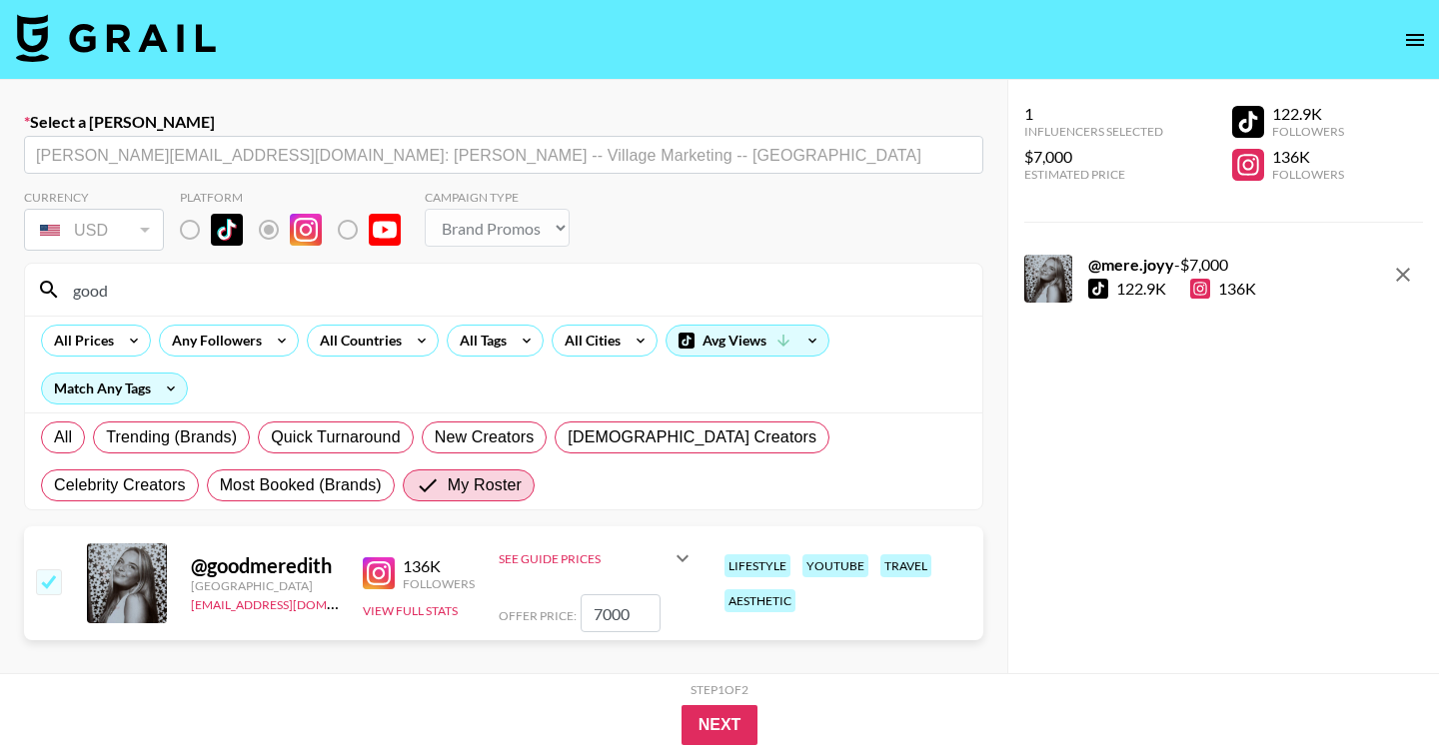
click at [589, 605] on input "7000" at bounding box center [620, 613] width 80 height 38
type input "2000"
click at [718, 710] on button "Next" at bounding box center [719, 725] width 77 height 40
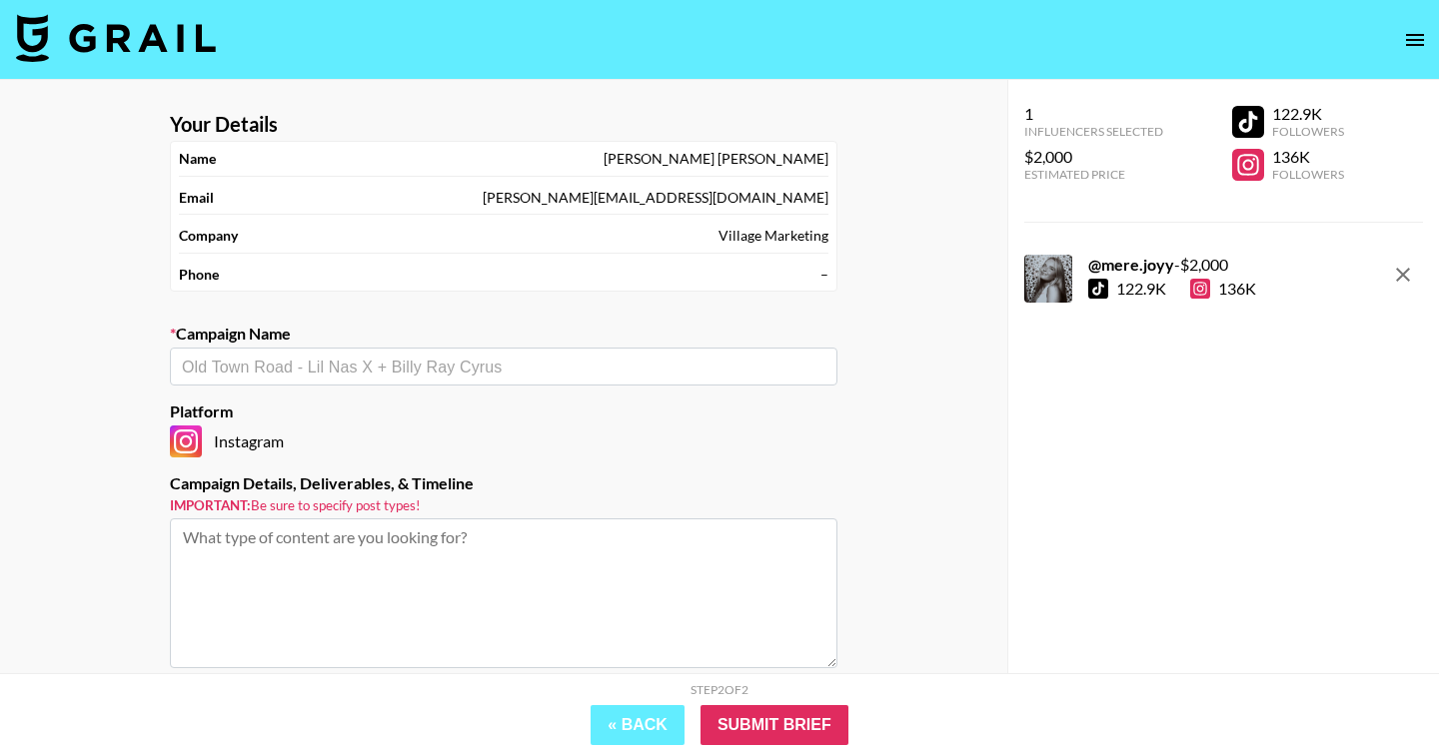
click at [418, 362] on input "text" at bounding box center [503, 367] width 643 height 23
click at [468, 427] on ul "Add New Campaign: "Perfect Bar"" at bounding box center [503, 410] width 667 height 48
click at [445, 420] on li "Add New Campaign: "Perfect Bar"" at bounding box center [503, 410] width 667 height 32
type input "Perfect Bar"
click at [411, 571] on textarea at bounding box center [503, 594] width 667 height 150
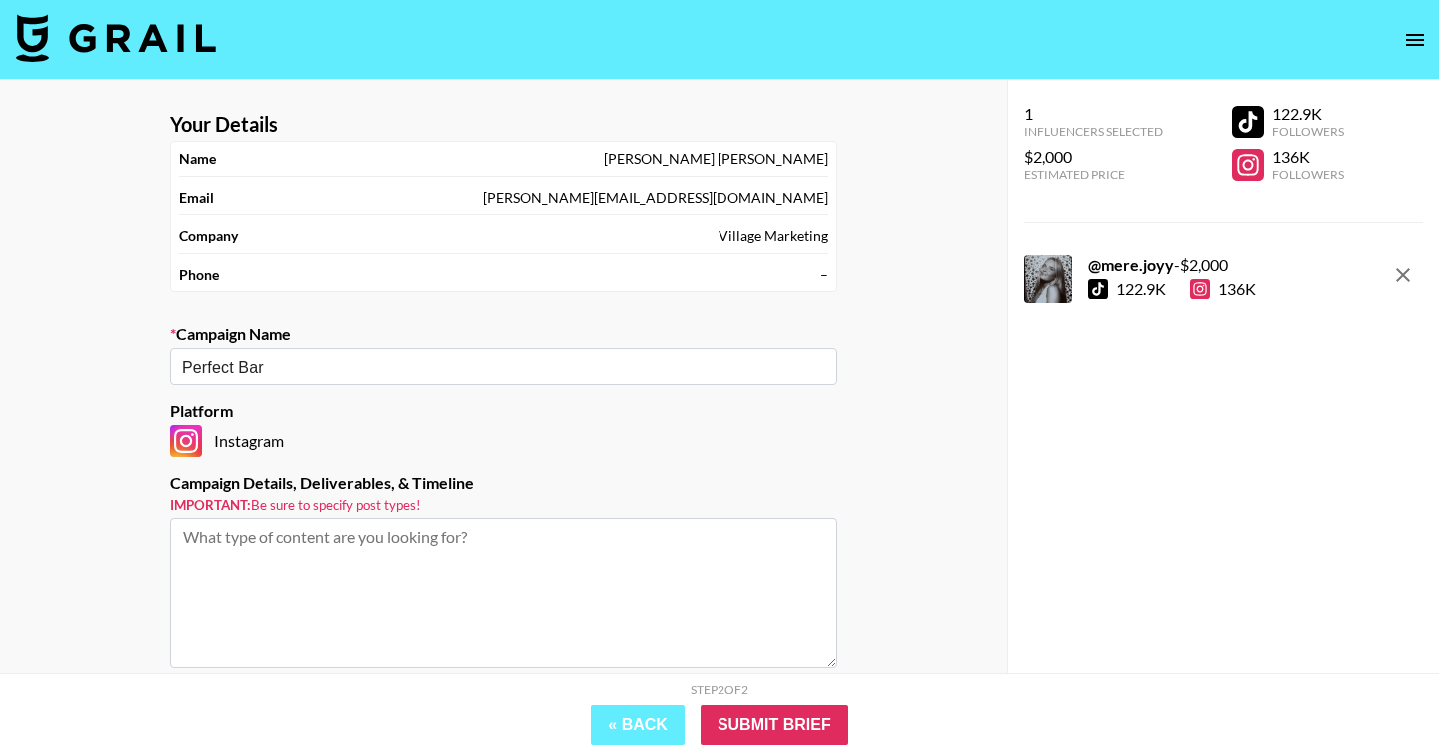
paste textarea "Deliverable: ​1x IG ​R​eel (min 0:15 seconds, link mentioned as CTA, link in bi…"
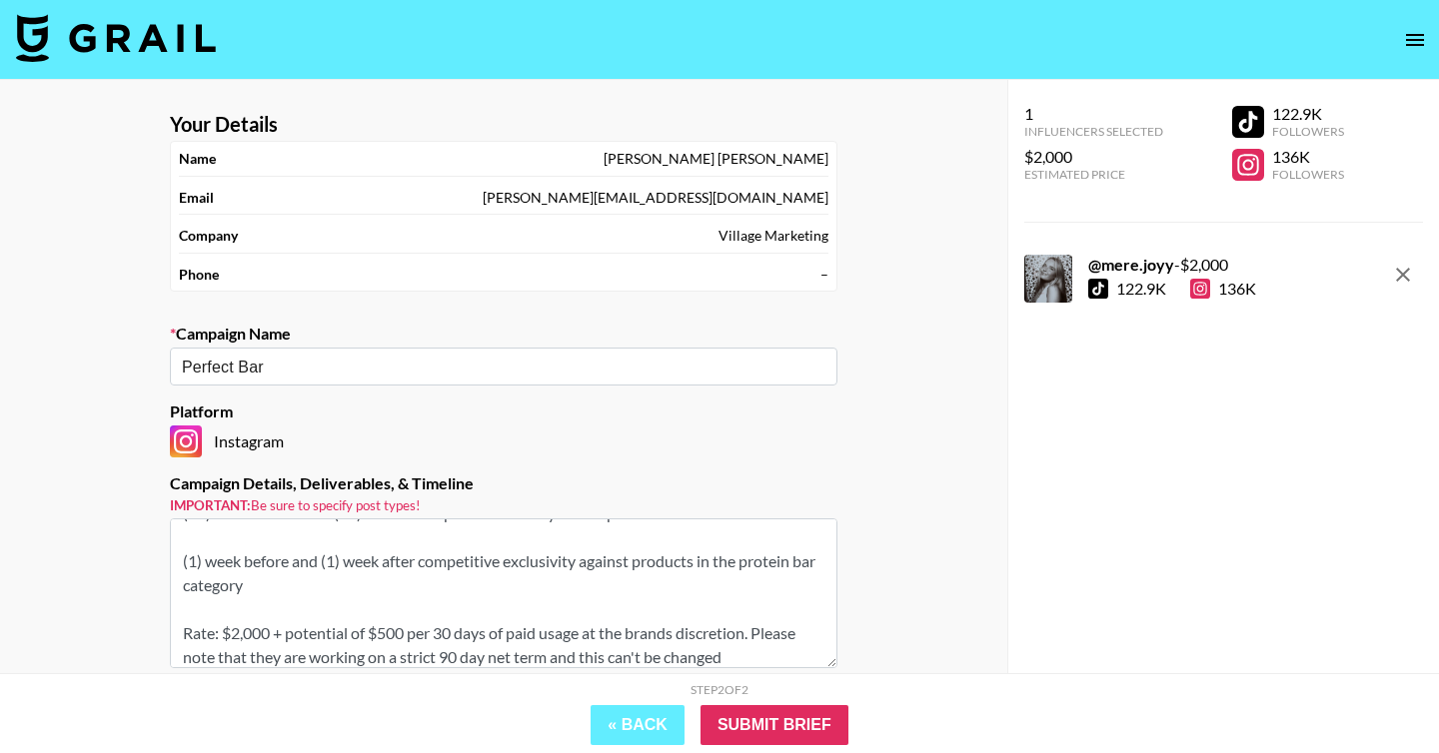
scroll to position [200, 0]
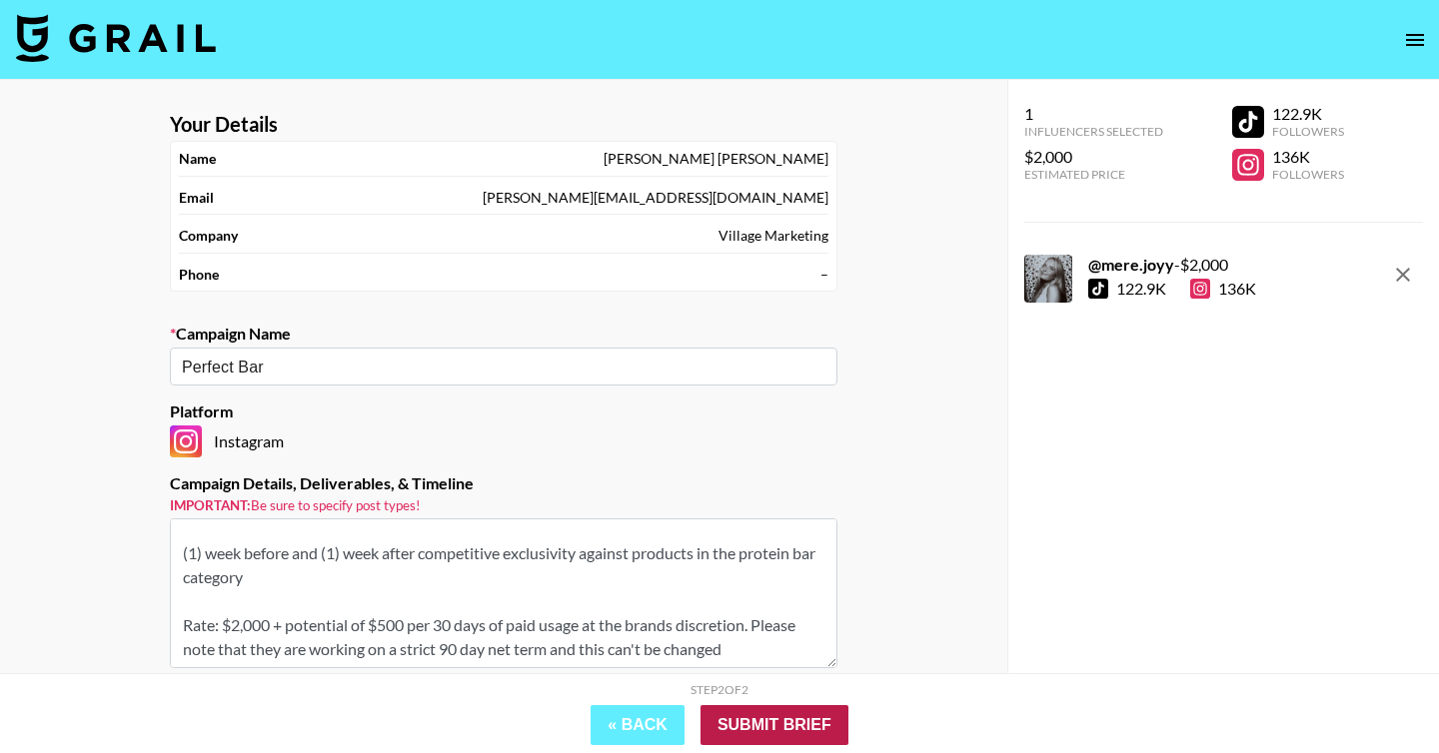
type textarea "Deliverable: ​1x IG ​R​eel (min 0:15 seconds, link mentioned as CTA, link in bi…"
click at [781, 724] on input "Submit Brief" at bounding box center [774, 725] width 148 height 40
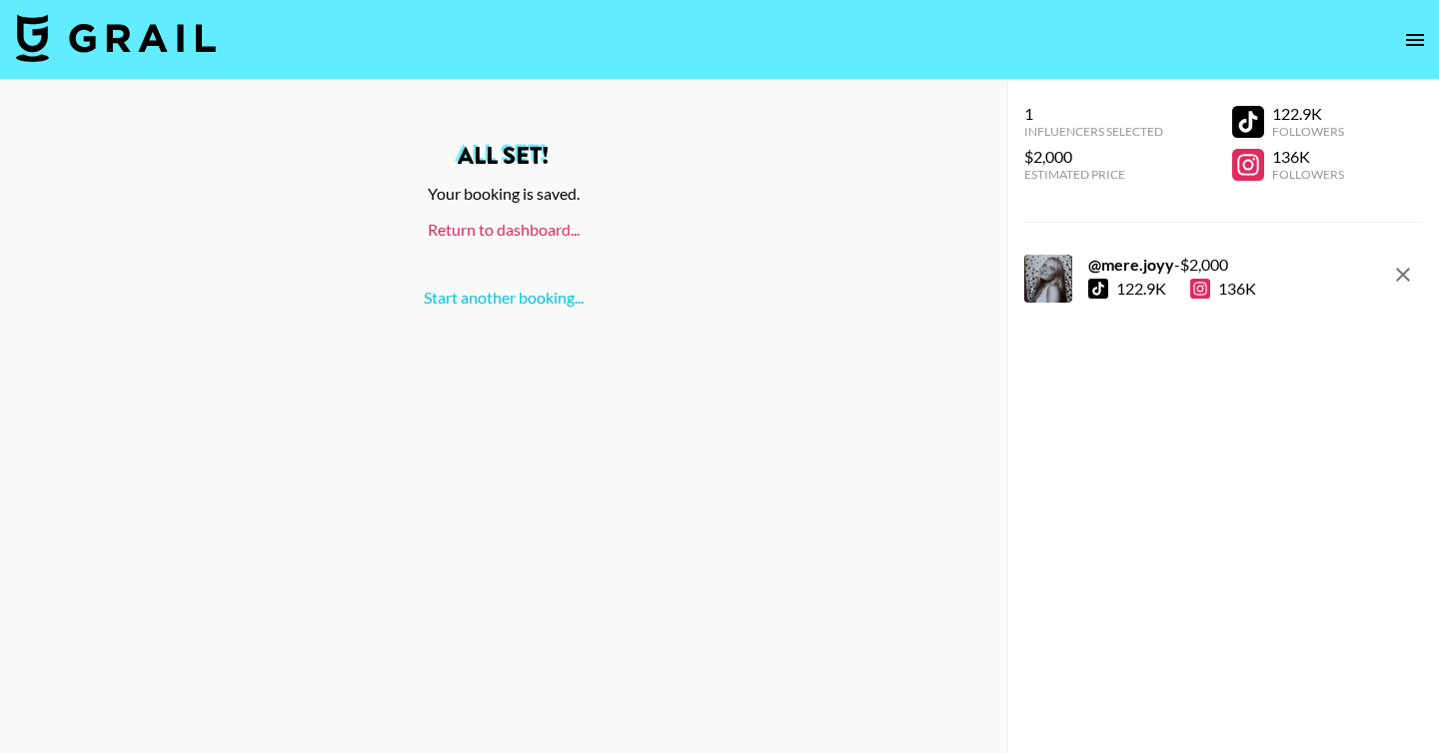
click at [502, 232] on link "Return to dashboard..." at bounding box center [504, 229] width 152 height 19
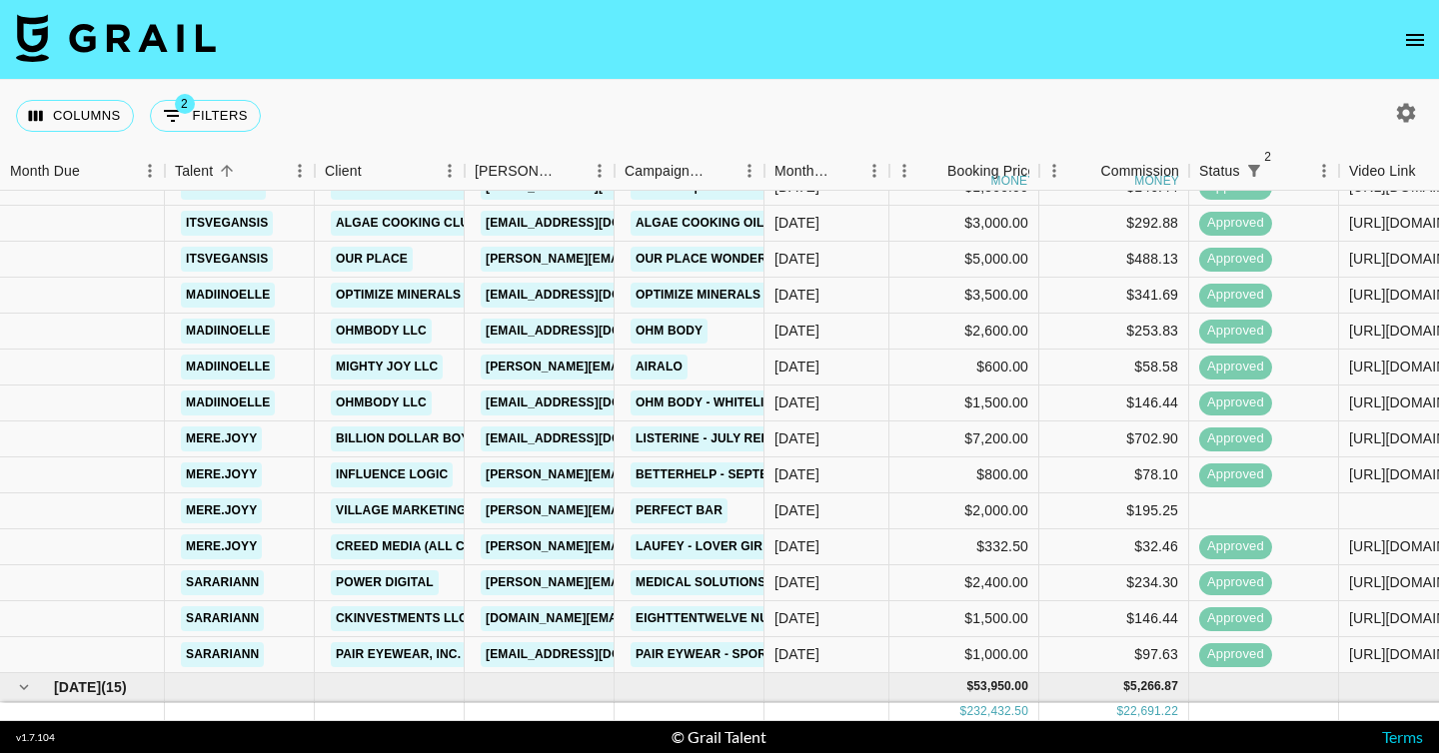
scroll to position [2009, 0]
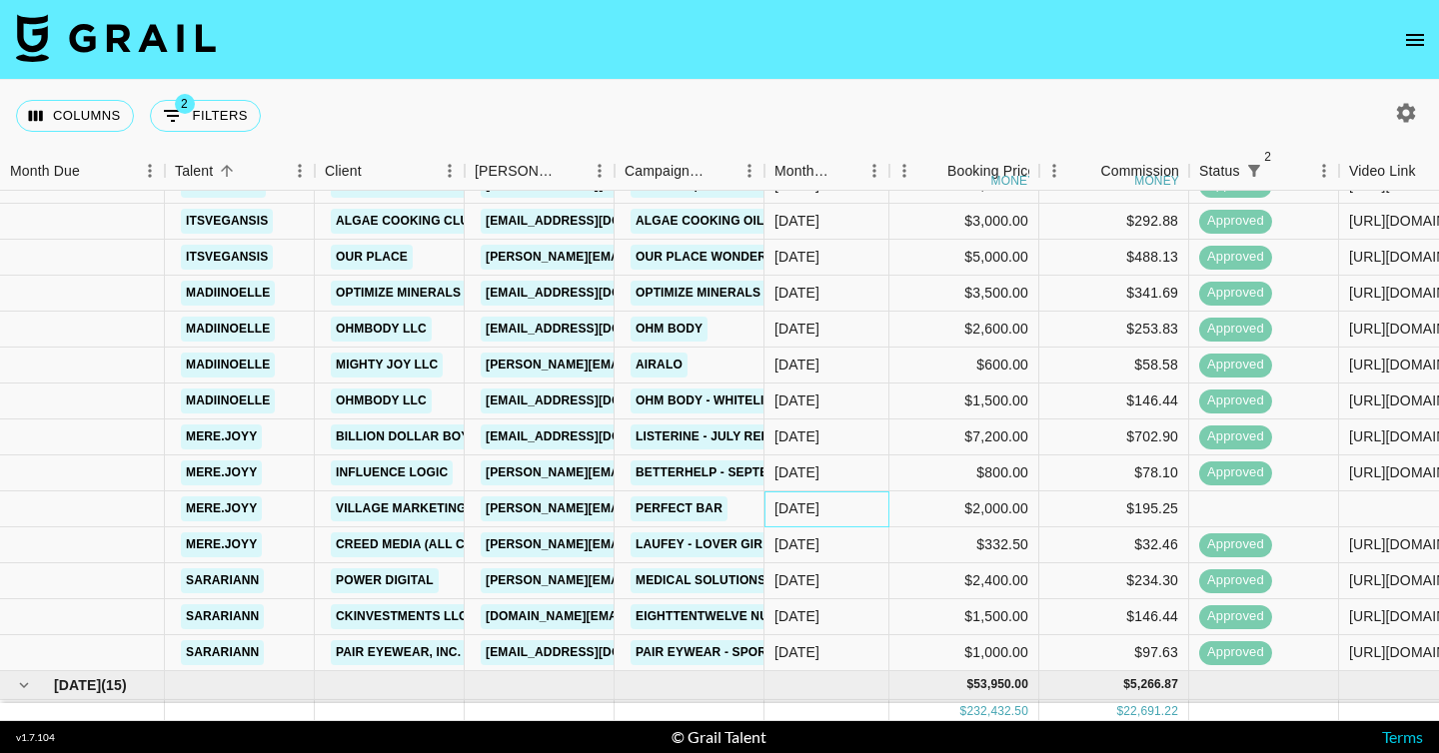
click at [876, 520] on div "[DATE]" at bounding box center [826, 510] width 125 height 36
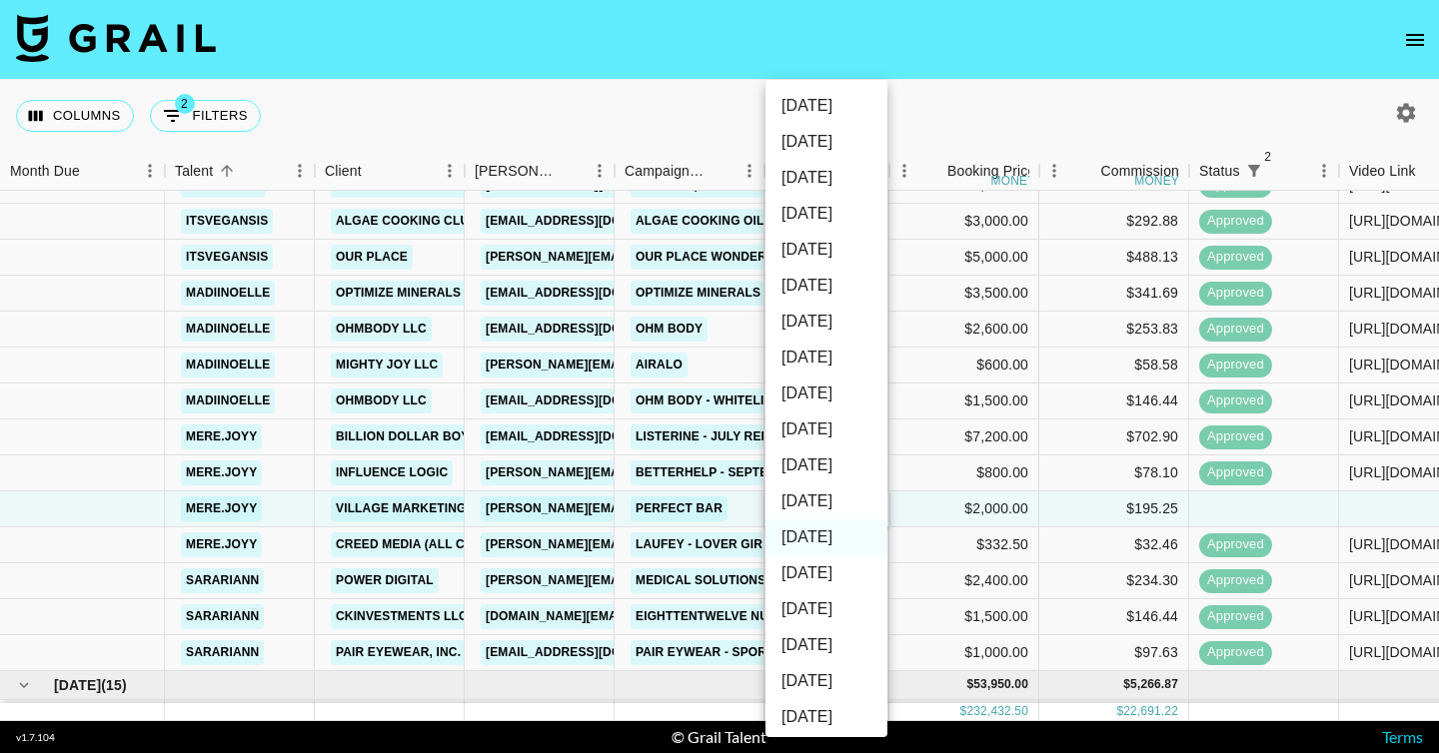
click at [823, 502] on li "[DATE]" at bounding box center [826, 502] width 122 height 36
type input "[DATE]"
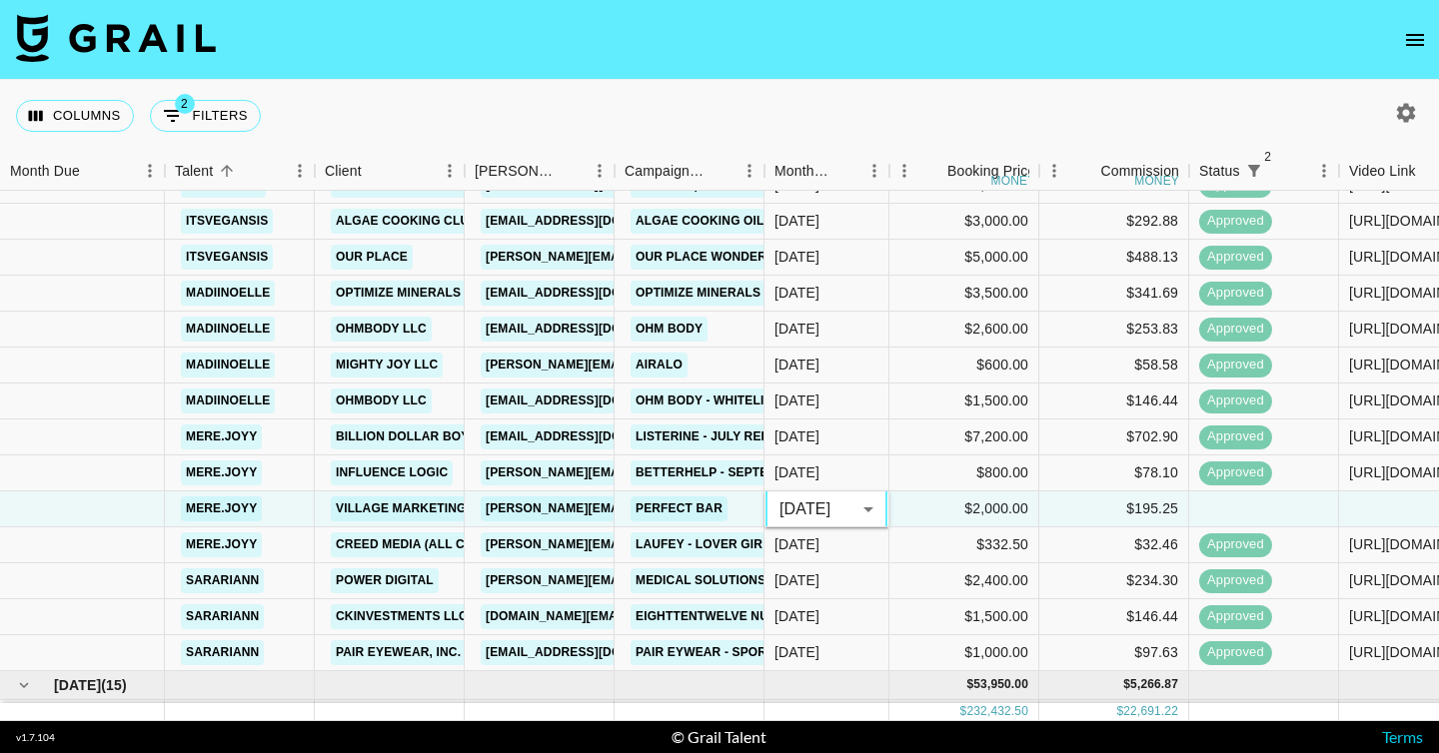
click at [850, 117] on div "Columns 2 Filters + Booking" at bounding box center [719, 116] width 1439 height 72
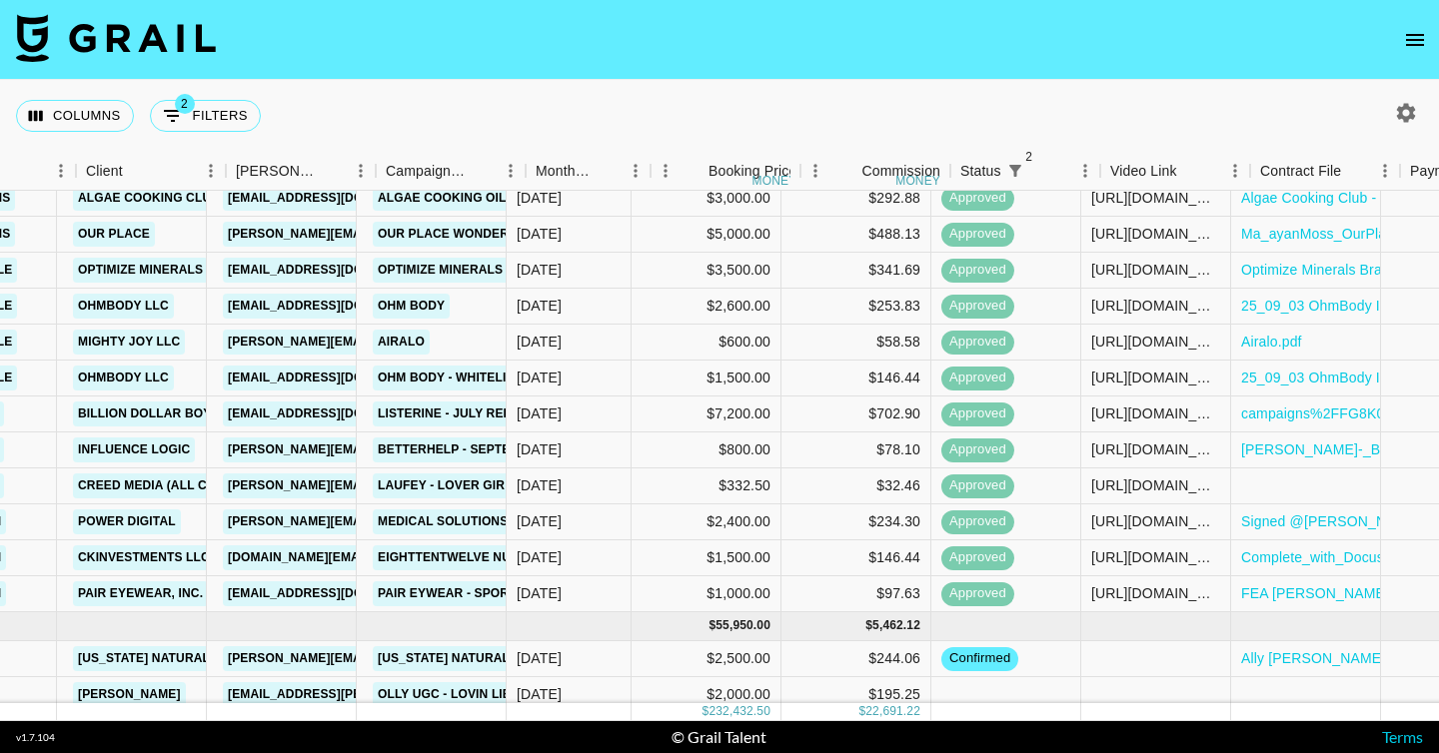
scroll to position [2032, 306]
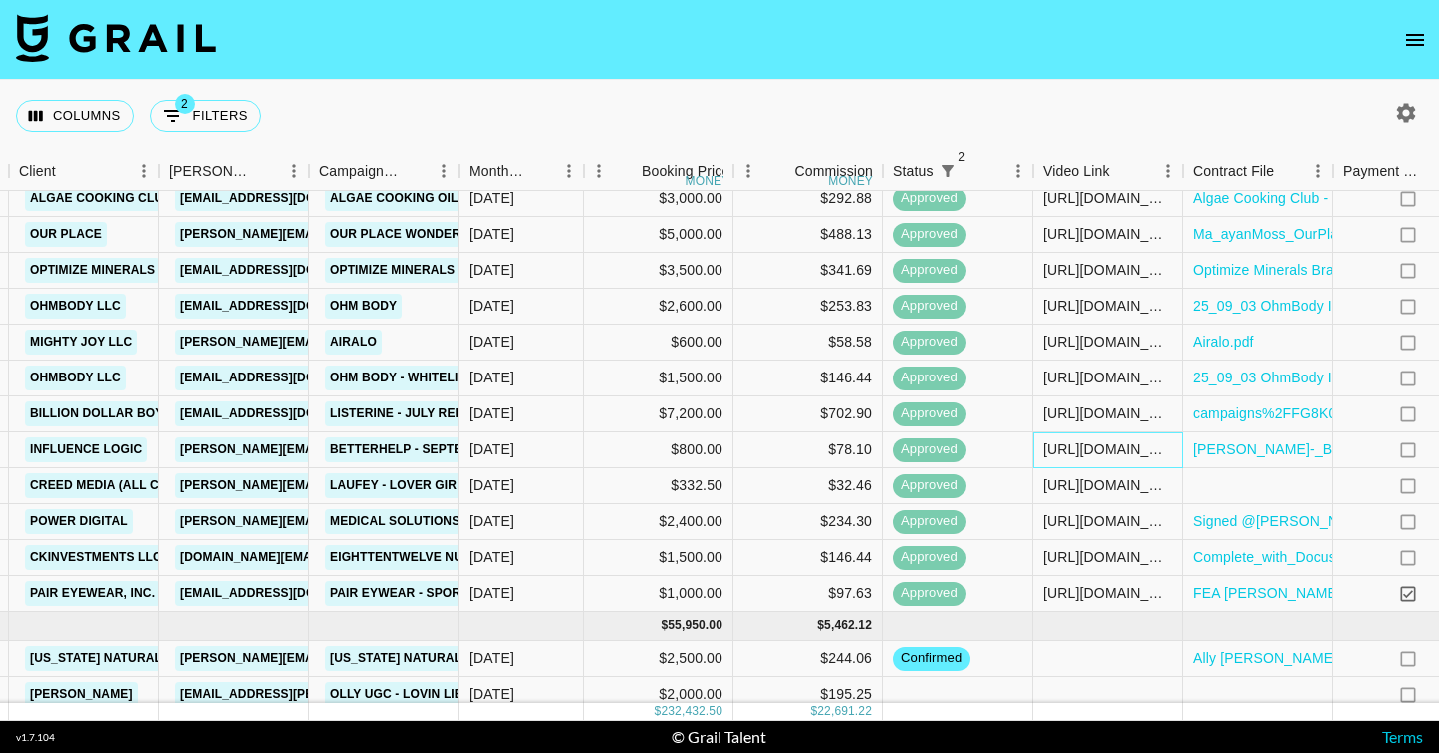
click at [1063, 448] on div "[URL][DOMAIN_NAME]" at bounding box center [1107, 450] width 129 height 20
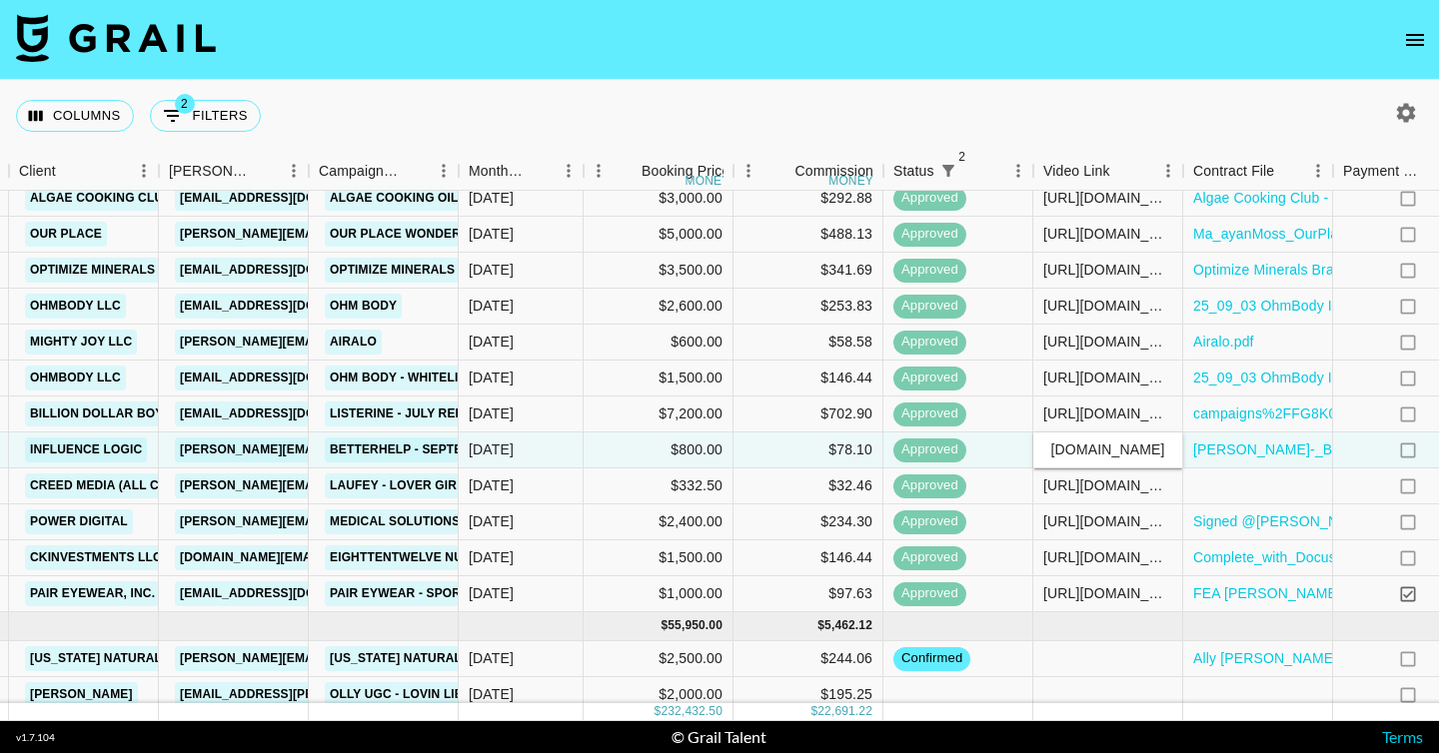
scroll to position [0, 0]
drag, startPoint x: 1169, startPoint y: 450, endPoint x: 989, endPoint y: 449, distance: 179.8
click at [989, 449] on div "mere.joyy Influence Logic [PERSON_NAME][EMAIL_ADDRESS][PERSON_NAME][DOMAIN_NAME…" at bounding box center [703, 451] width 2018 height 36
click at [1048, 412] on div "[URL][DOMAIN_NAME]" at bounding box center [1107, 414] width 129 height 20
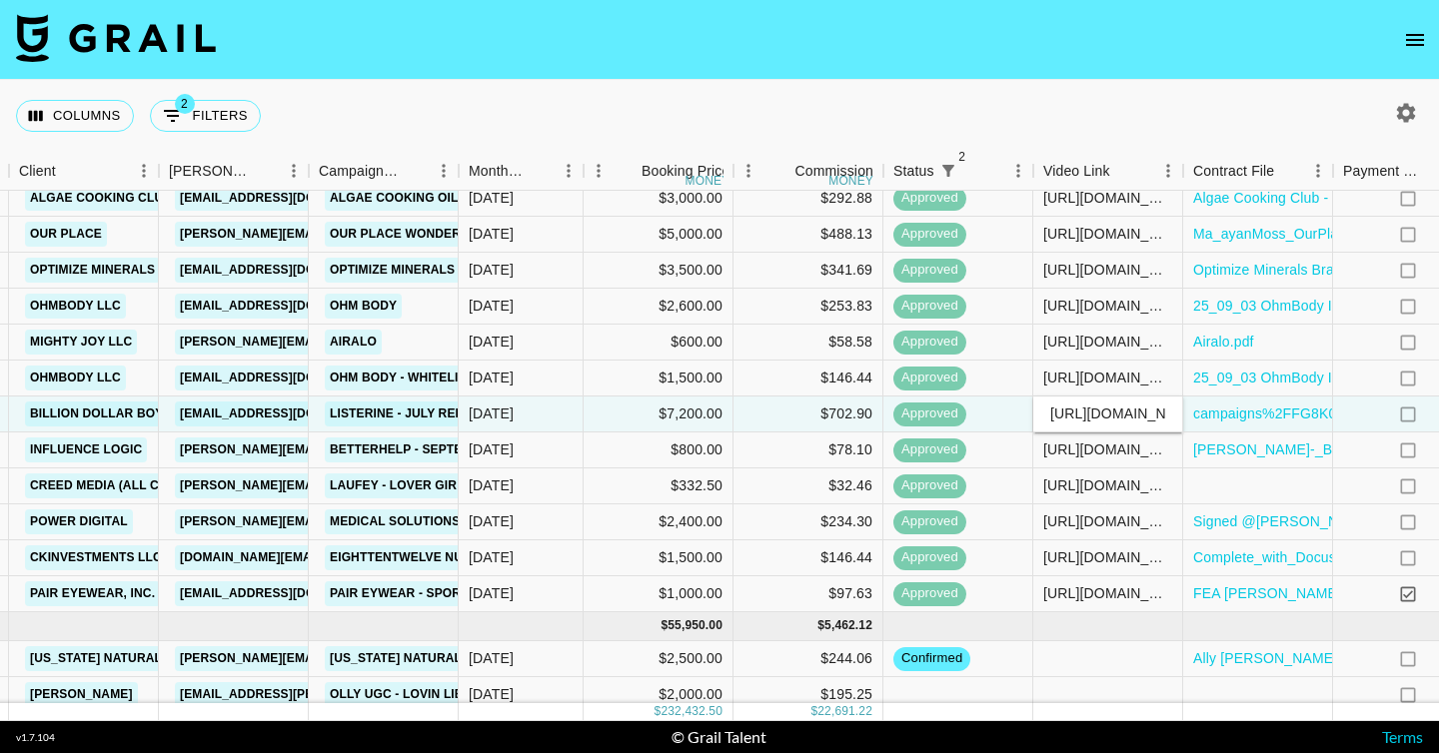
drag, startPoint x: 1174, startPoint y: 414, endPoint x: 946, endPoint y: 414, distance: 227.8
click at [946, 414] on div "mere.joyy Billion Dollar Boy US [EMAIL_ADDRESS][DOMAIN_NAME] Listerine - July R…" at bounding box center [703, 415] width 2018 height 36
click at [1076, 455] on div "[URL][DOMAIN_NAME]" at bounding box center [1107, 450] width 129 height 20
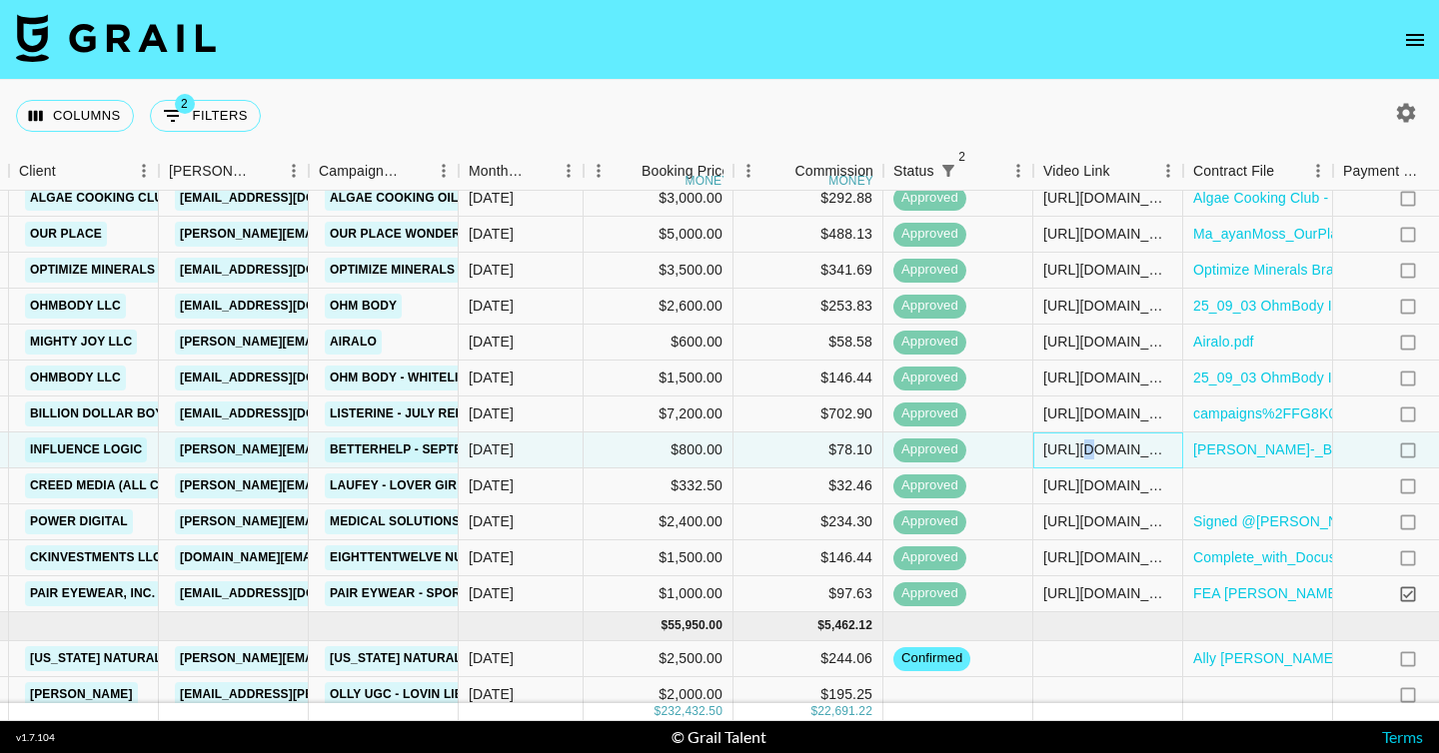
click at [1076, 455] on div "[URL][DOMAIN_NAME]" at bounding box center [1107, 450] width 129 height 20
drag, startPoint x: 1171, startPoint y: 448, endPoint x: 957, endPoint y: 444, distance: 213.8
click at [957, 444] on div "mere.joyy Influence Logic [PERSON_NAME][EMAIL_ADDRESS][PERSON_NAME][DOMAIN_NAME…" at bounding box center [703, 451] width 2018 height 36
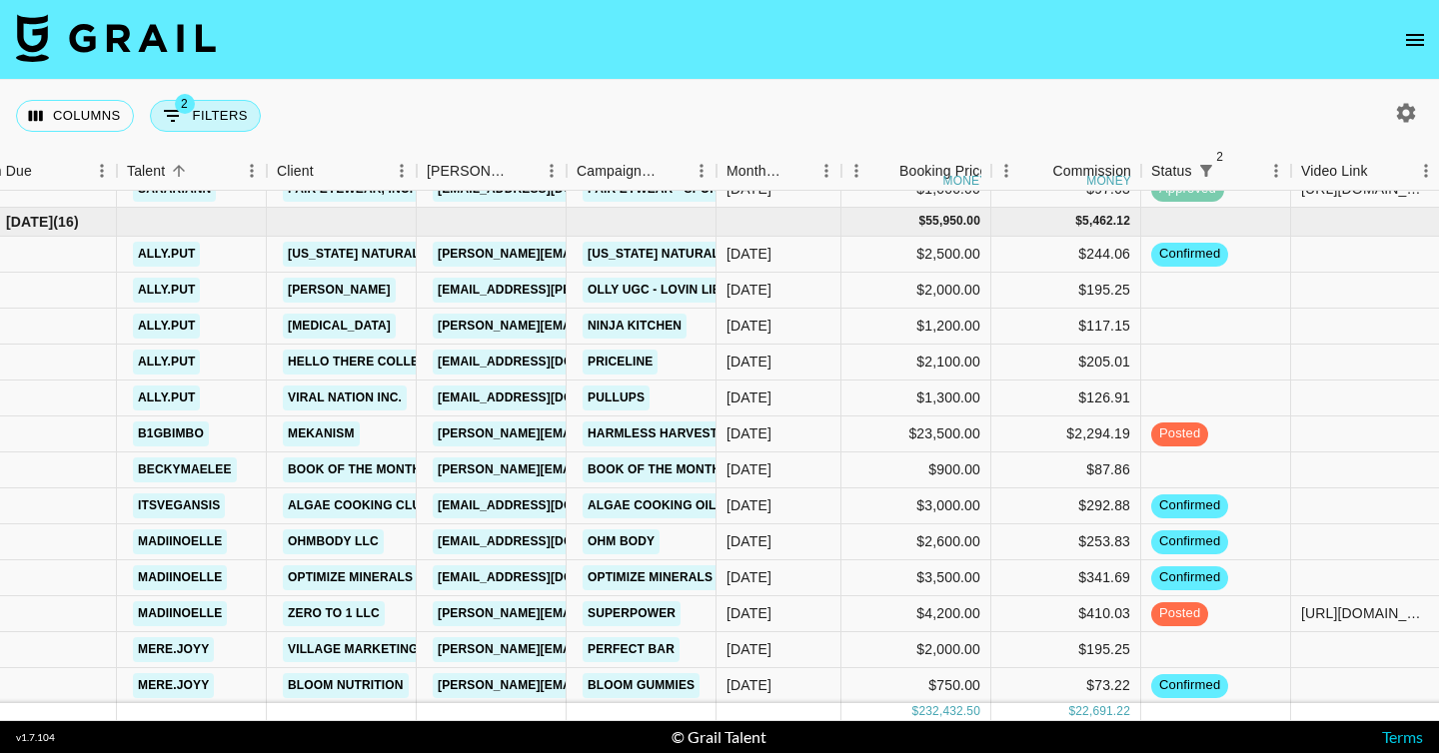
scroll to position [0, 210]
